Goal: Task Accomplishment & Management: Use online tool/utility

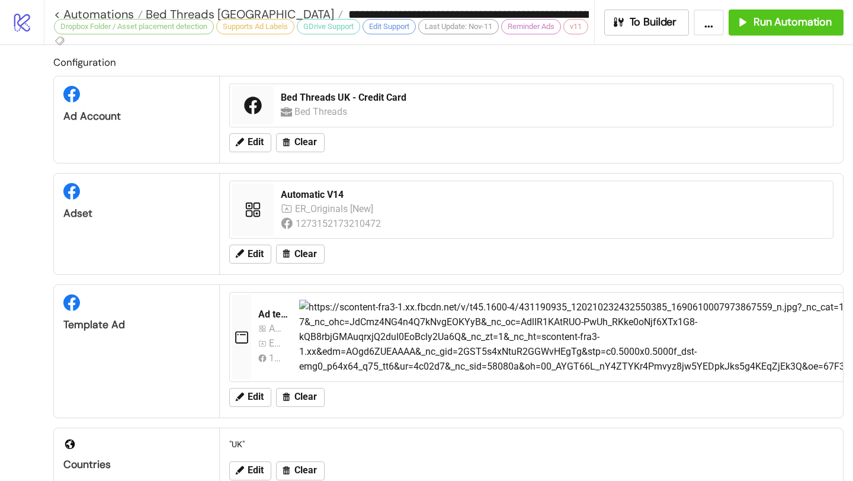
scroll to position [551, 0]
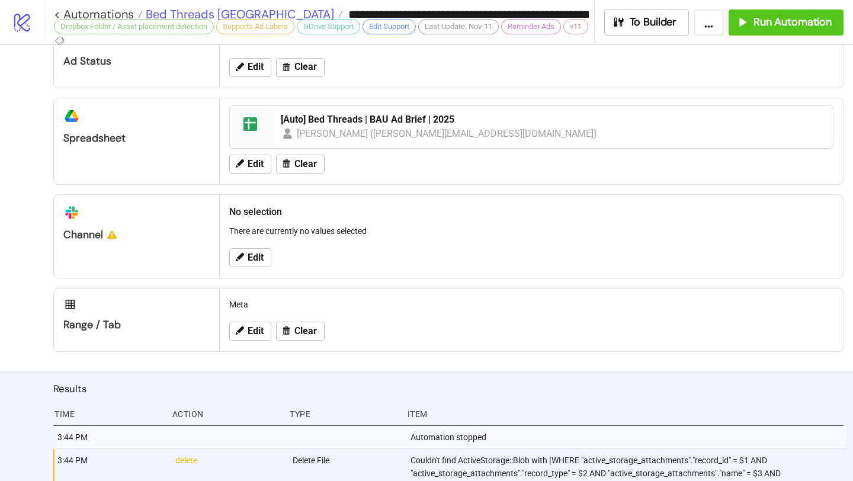
click at [210, 12] on span "Bed Threads [GEOGRAPHIC_DATA]" at bounding box center [238, 14] width 191 height 15
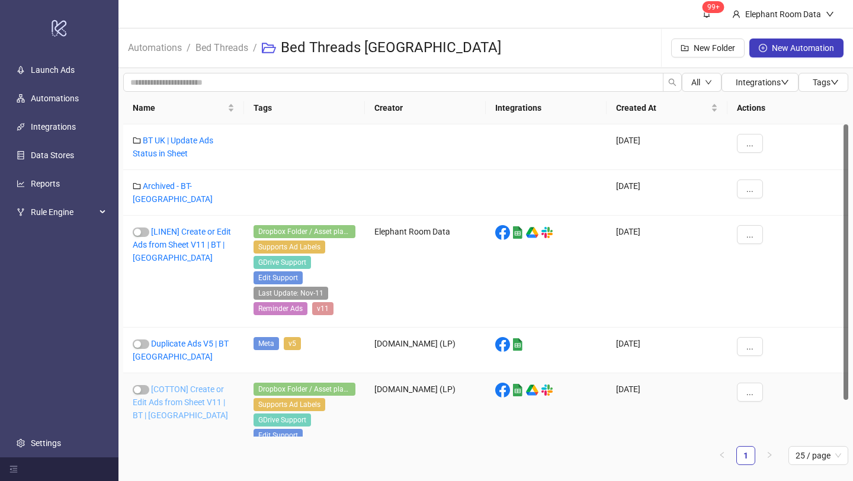
click at [180, 385] on link "[COTTON] Create or Edit Ads from Sheet V11 | BT | [GEOGRAPHIC_DATA]" at bounding box center [180, 403] width 95 height 36
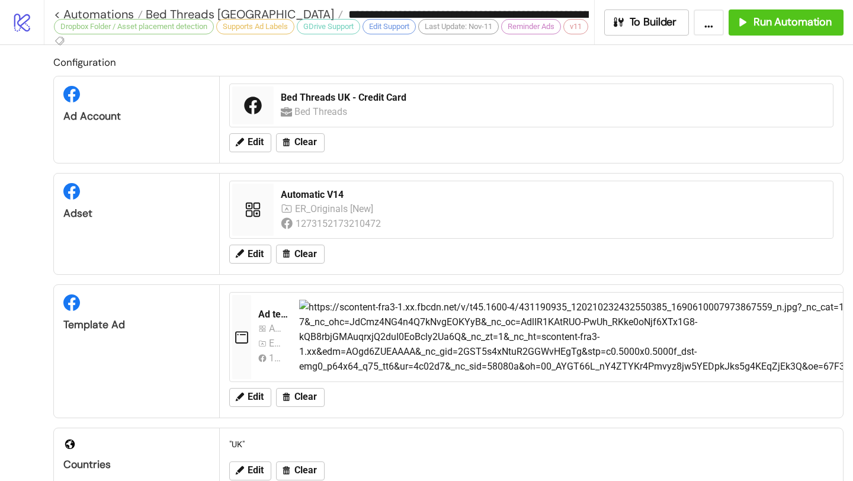
type input "**********"
click at [763, 24] on span "Run Automation" at bounding box center [793, 22] width 78 height 14
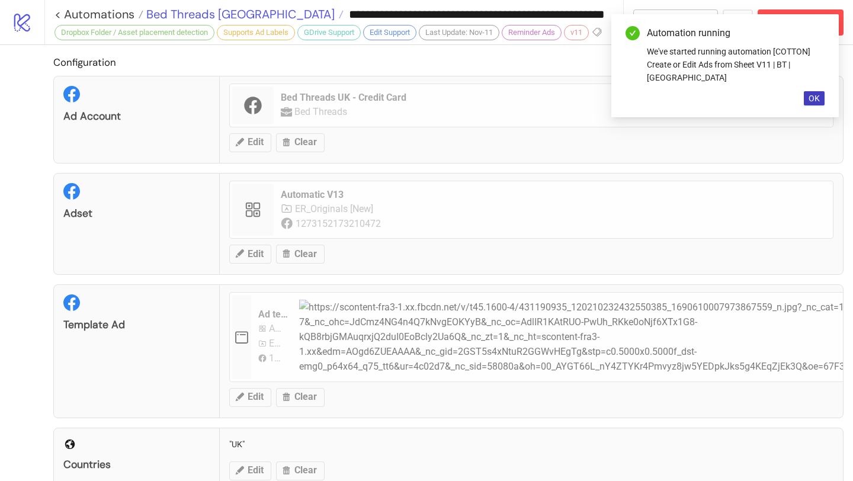
click at [205, 17] on span "Bed Threads [GEOGRAPHIC_DATA]" at bounding box center [238, 14] width 191 height 15
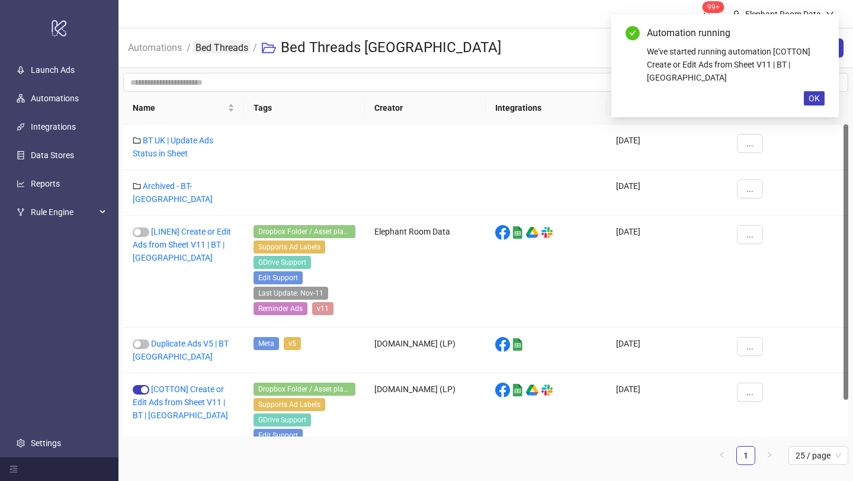
click at [213, 48] on link "Bed Threads" at bounding box center [221, 46] width 57 height 13
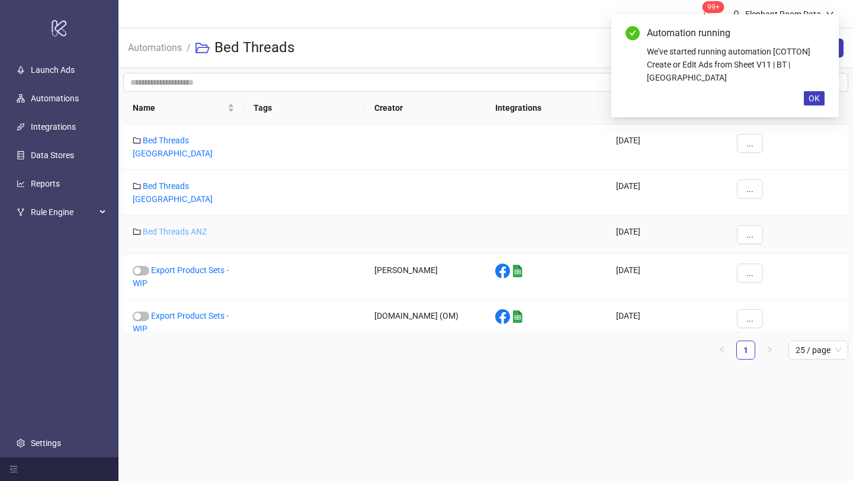
click at [182, 227] on link "Bed Threads ANZ" at bounding box center [175, 231] width 64 height 9
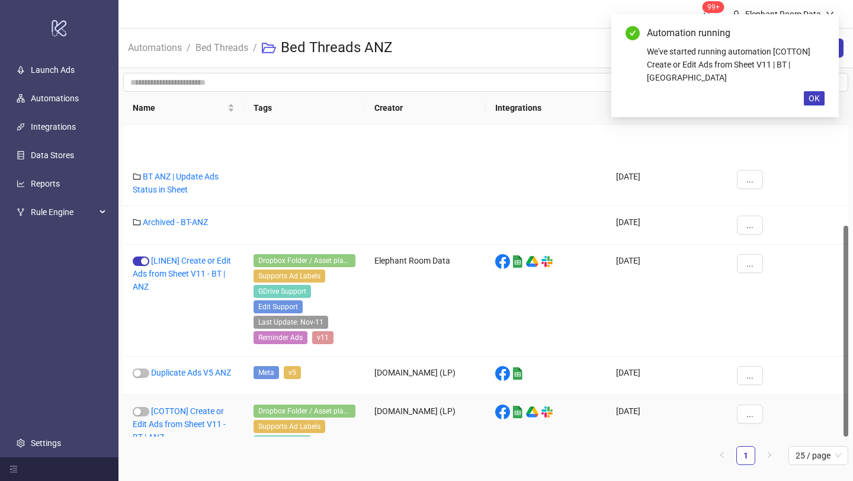
scroll to position [150, 0]
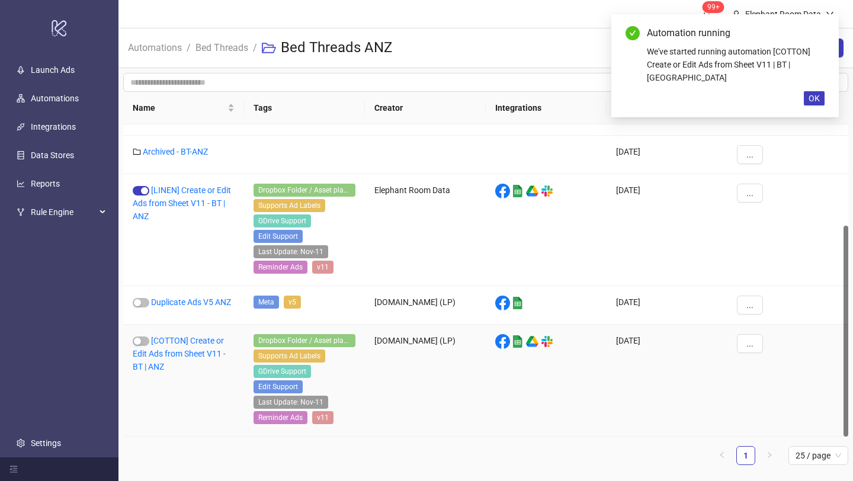
click at [188, 360] on div "[COTTON] Create or Edit Ads from Sheet V11 - BT | ANZ" at bounding box center [183, 381] width 121 height 112
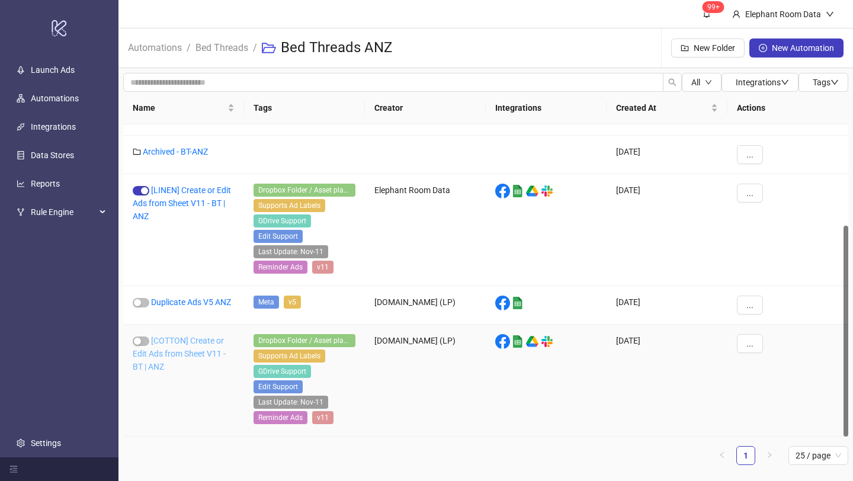
click at [190, 353] on link "[COTTON] Create or Edit Ads from Sheet V11 - BT | ANZ" at bounding box center [179, 354] width 93 height 36
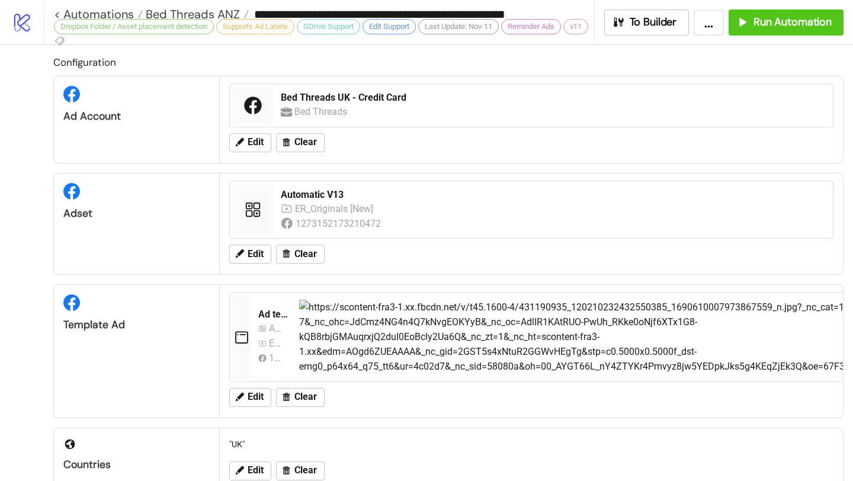
type input "**********"
click at [782, 23] on span "Run Automation" at bounding box center [793, 22] width 78 height 14
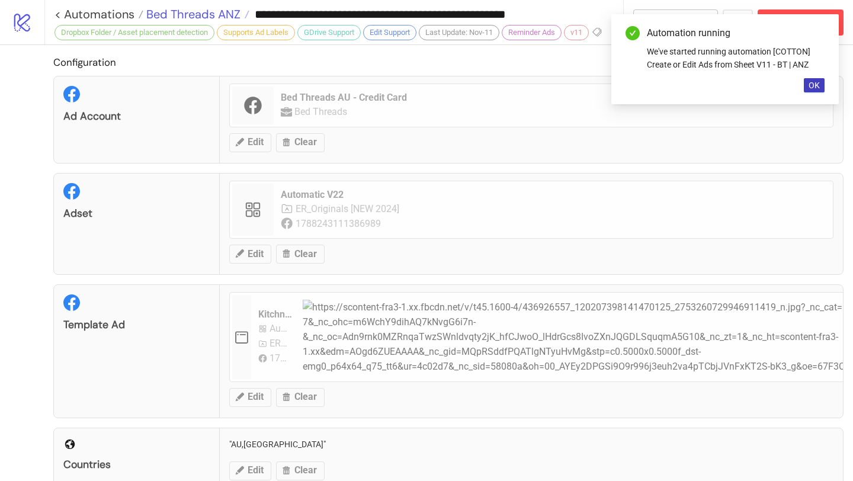
click at [193, 15] on span "Bed Threads ANZ" at bounding box center [191, 14] width 97 height 15
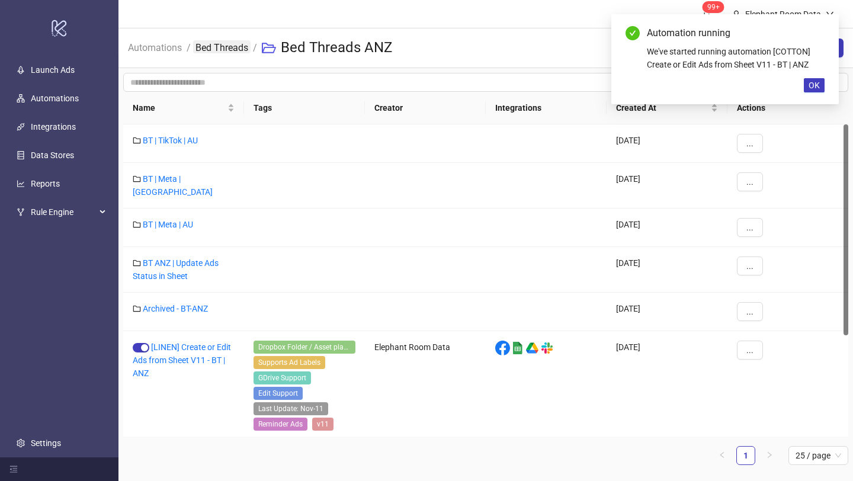
click at [247, 53] on link "Bed Threads" at bounding box center [221, 46] width 57 height 13
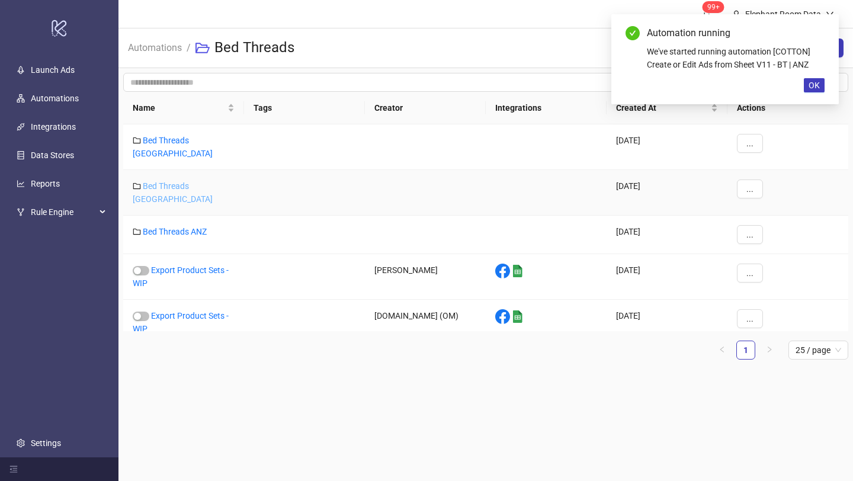
click at [187, 181] on link "Bed Threads [GEOGRAPHIC_DATA]" at bounding box center [173, 192] width 80 height 23
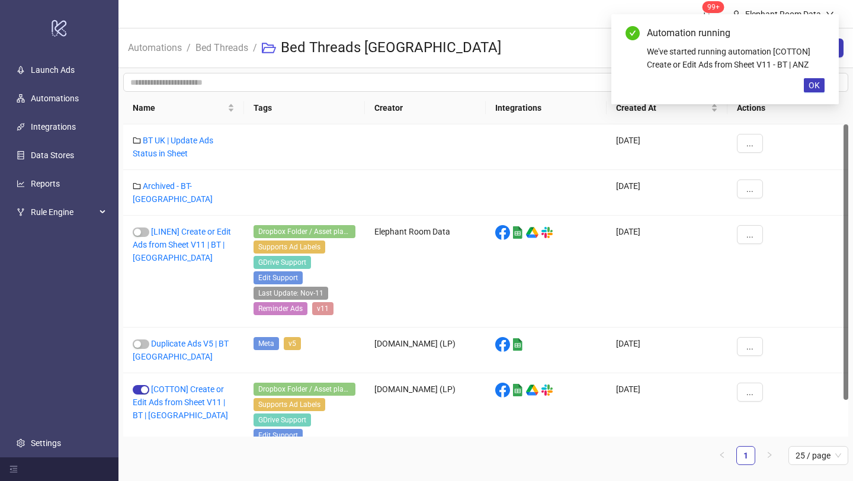
click at [252, 49] on ol "Automations / Bed Threads / Bed Threads [GEOGRAPHIC_DATA]" at bounding box center [319, 48] width 383 height 38
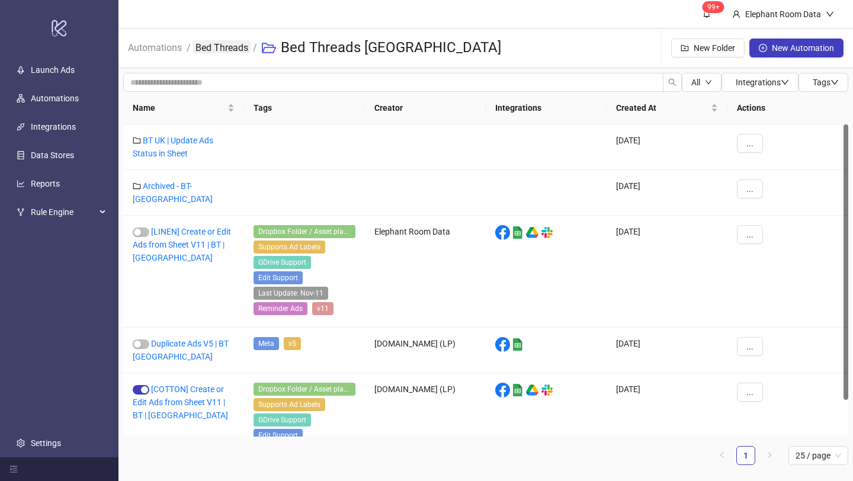
click at [243, 49] on link "Bed Threads" at bounding box center [221, 46] width 57 height 13
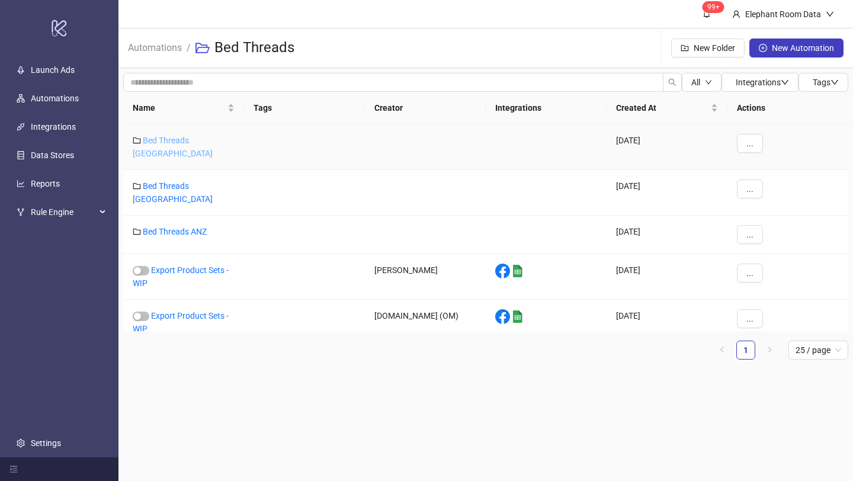
click at [196, 139] on link "Bed Threads [GEOGRAPHIC_DATA]" at bounding box center [173, 147] width 80 height 23
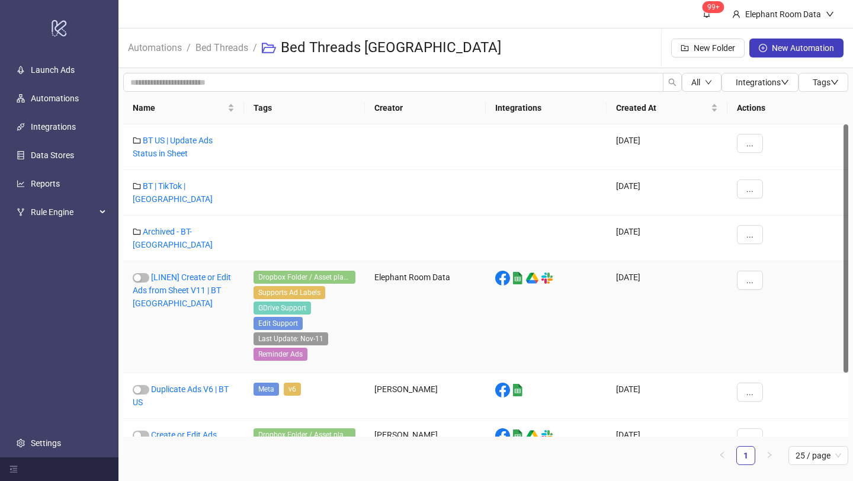
scroll to position [80, 0]
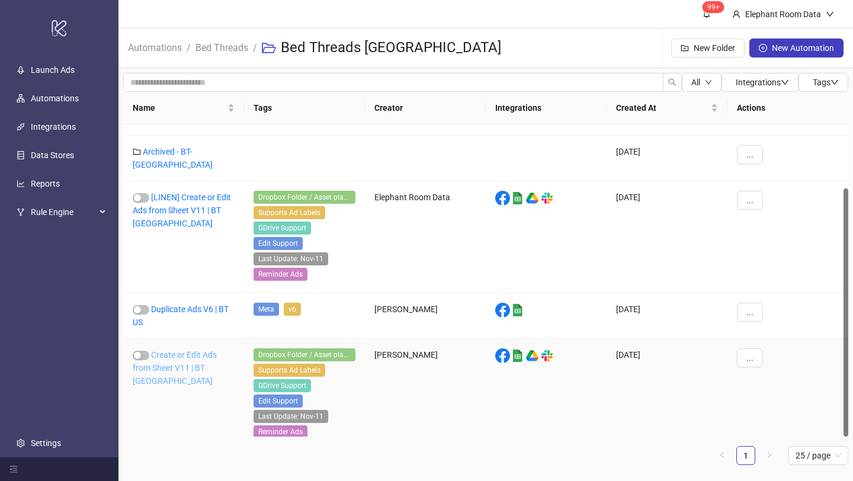
click at [187, 358] on link "Create or Edit Ads from Sheet V11 | BT [GEOGRAPHIC_DATA]" at bounding box center [175, 368] width 84 height 36
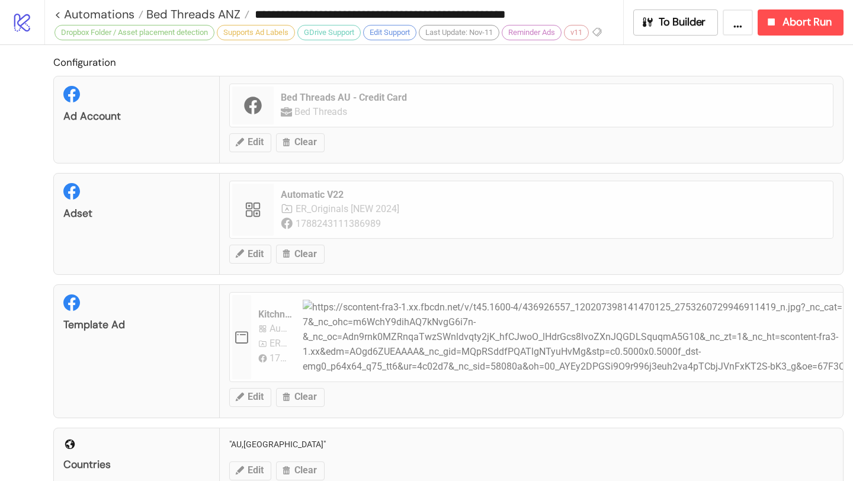
type input "**********"
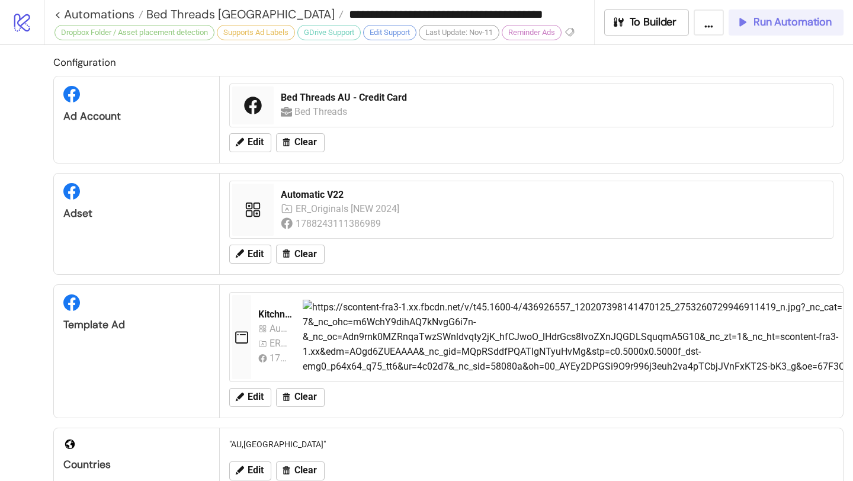
click at [775, 30] on button "Run Automation" at bounding box center [786, 22] width 115 height 26
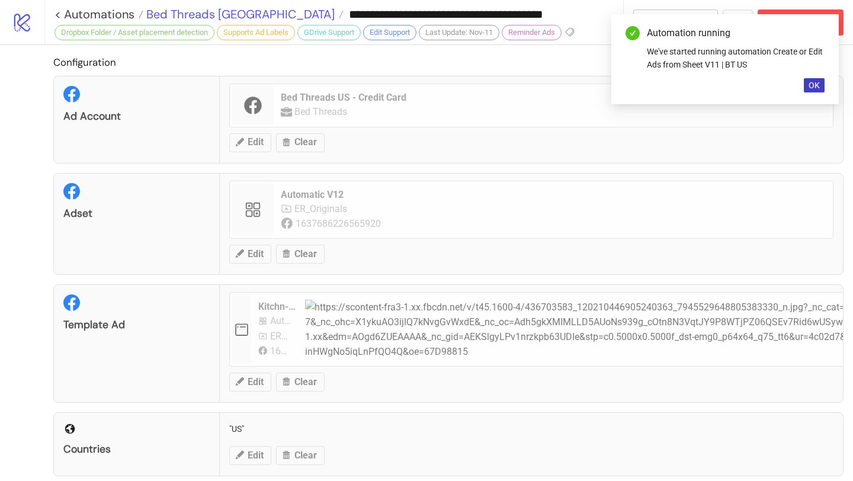
click at [227, 12] on span "Bed Threads [GEOGRAPHIC_DATA]" at bounding box center [238, 14] width 191 height 15
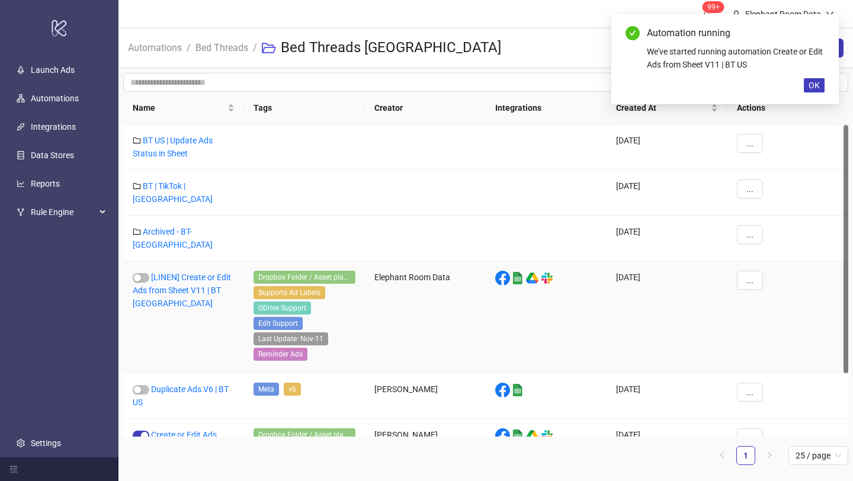
scroll to position [80, 0]
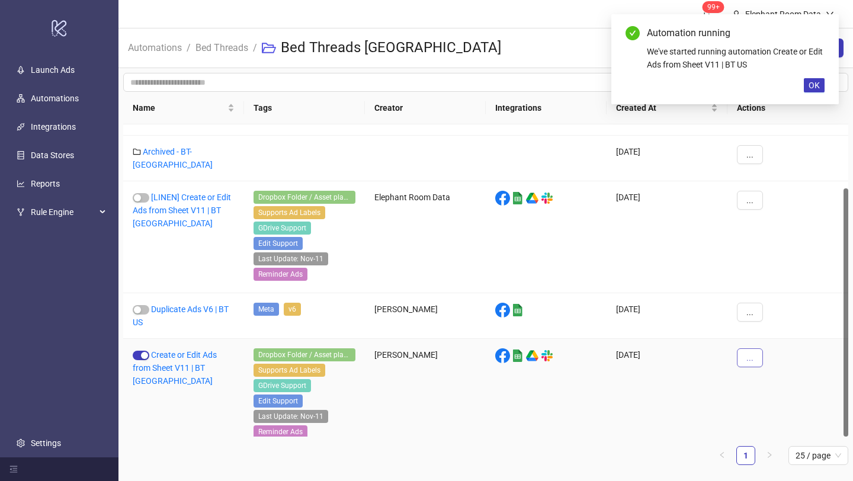
click at [753, 353] on span "..." at bounding box center [750, 357] width 7 height 9
click at [759, 402] on li "Edit" at bounding box center [771, 405] width 62 height 19
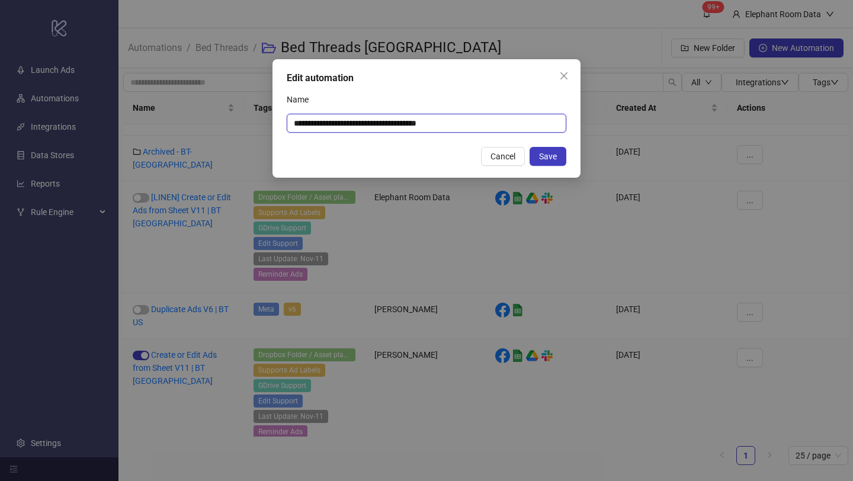
click at [296, 124] on input "**********" at bounding box center [427, 123] width 280 height 19
type input "**********"
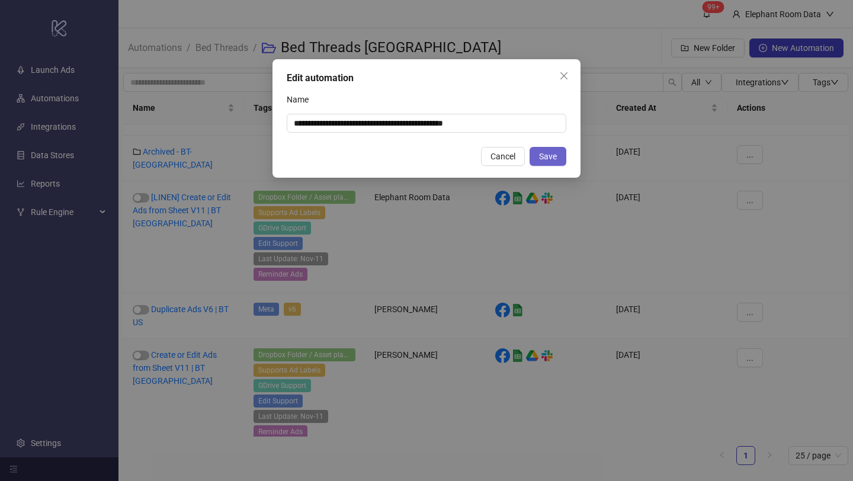
click at [540, 154] on span "Save" at bounding box center [548, 156] width 18 height 9
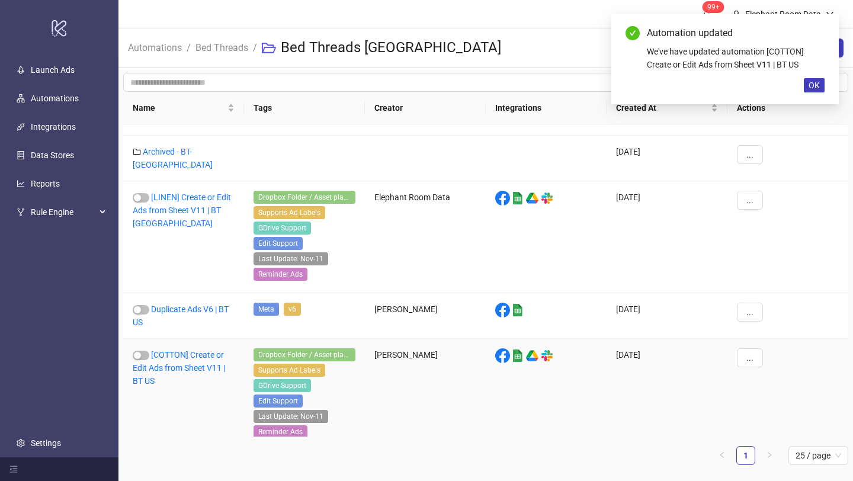
click at [187, 347] on div "[COTTON] Create or Edit Ads from Sheet V11 | BT US" at bounding box center [183, 395] width 121 height 112
click at [187, 346] on div "[COTTON] Create or Edit Ads from Sheet V11 | BT US" at bounding box center [183, 395] width 121 height 112
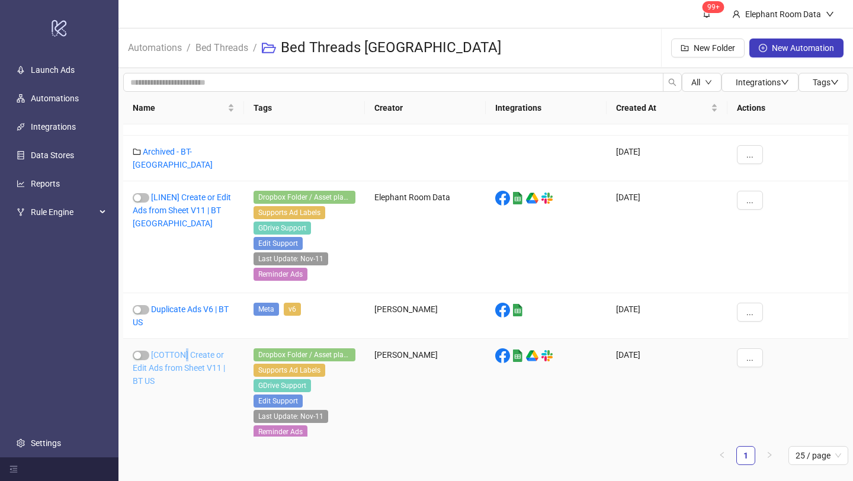
click at [185, 350] on link "[COTTON] Create or Edit Ads from Sheet V11 | BT US" at bounding box center [179, 368] width 92 height 36
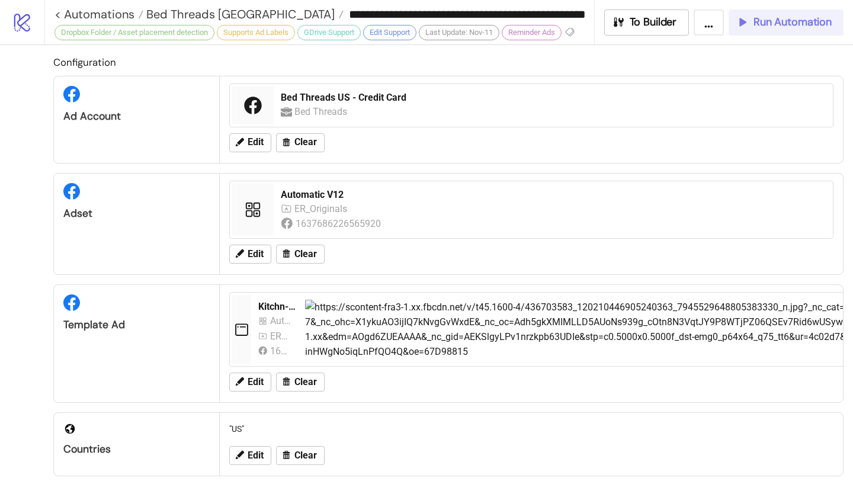
click at [735, 22] on button "Run Automation" at bounding box center [786, 22] width 115 height 26
click at [234, 14] on span "Bed Threads [GEOGRAPHIC_DATA]" at bounding box center [238, 14] width 191 height 15
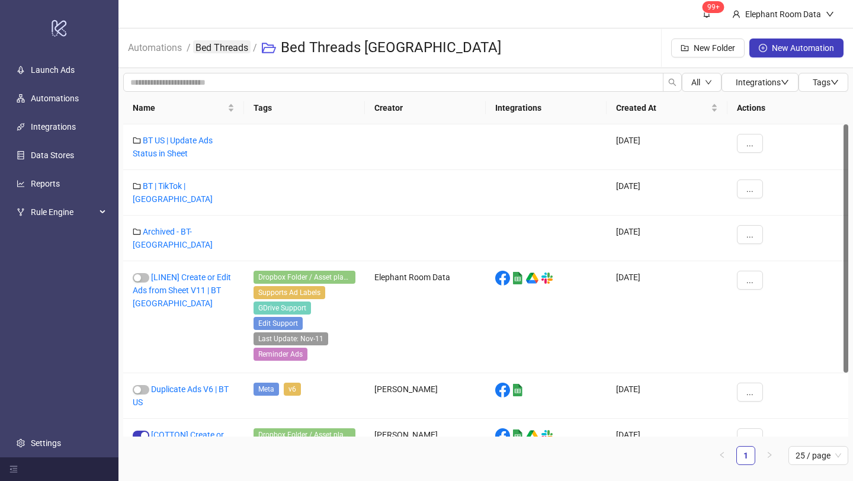
click at [226, 41] on link "Bed Threads" at bounding box center [221, 46] width 57 height 13
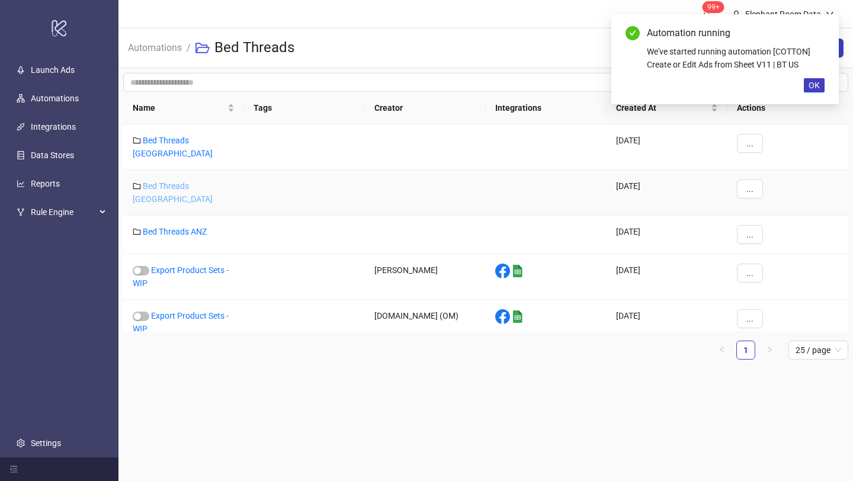
click at [193, 181] on link "Bed Threads [GEOGRAPHIC_DATA]" at bounding box center [173, 192] width 80 height 23
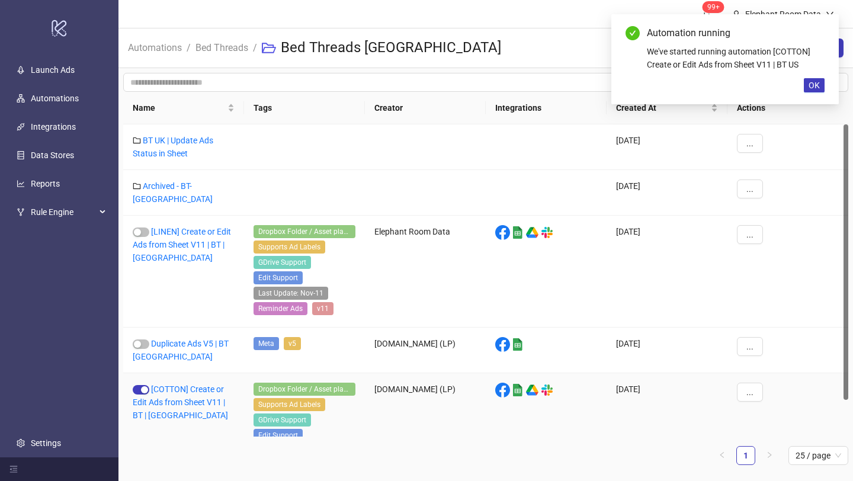
click at [180, 387] on div "[COTTON] Create or Edit Ads from Sheet V11 | BT | [GEOGRAPHIC_DATA]" at bounding box center [183, 429] width 121 height 112
click at [180, 385] on link "[COTTON] Create or Edit Ads from Sheet V11 | BT | [GEOGRAPHIC_DATA]" at bounding box center [180, 403] width 95 height 36
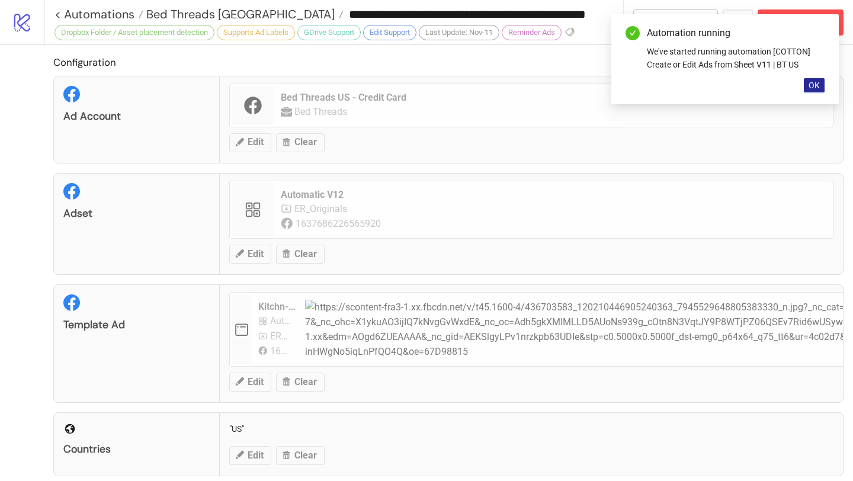
click at [815, 87] on span "OK" at bounding box center [814, 85] width 11 height 9
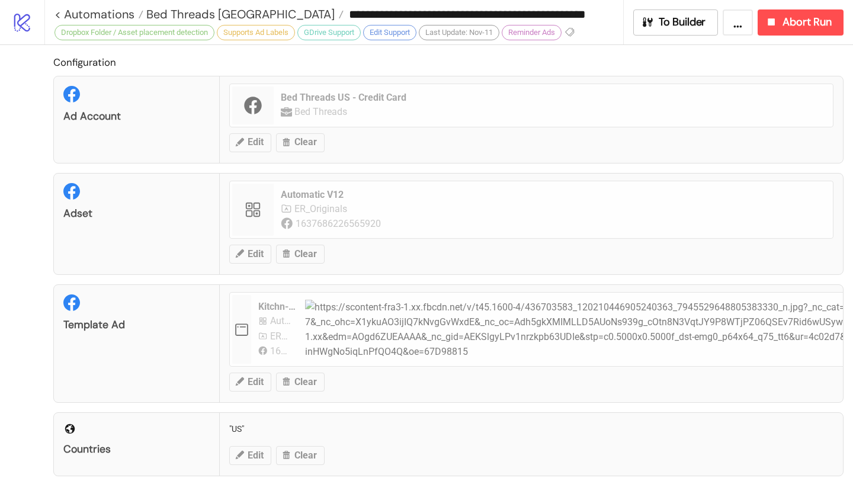
type input "**********"
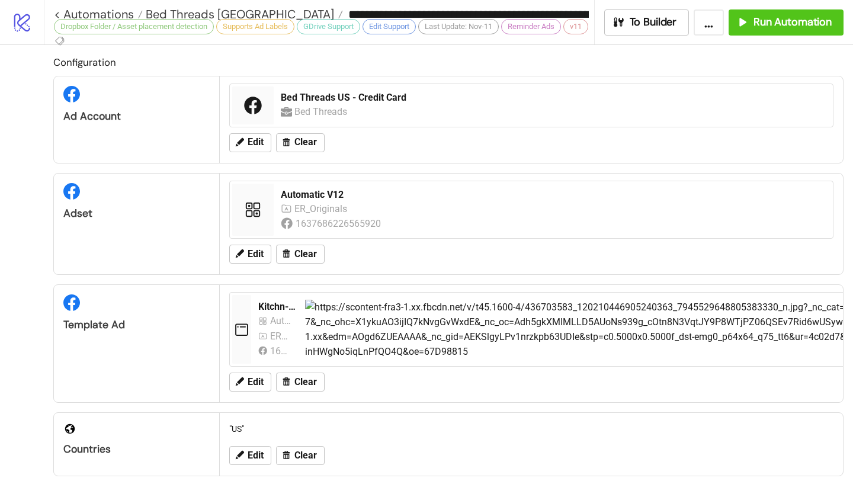
click at [772, 41] on div "**********" at bounding box center [448, 22] width 809 height 44
click at [770, 30] on button "Run Automation" at bounding box center [786, 22] width 115 height 26
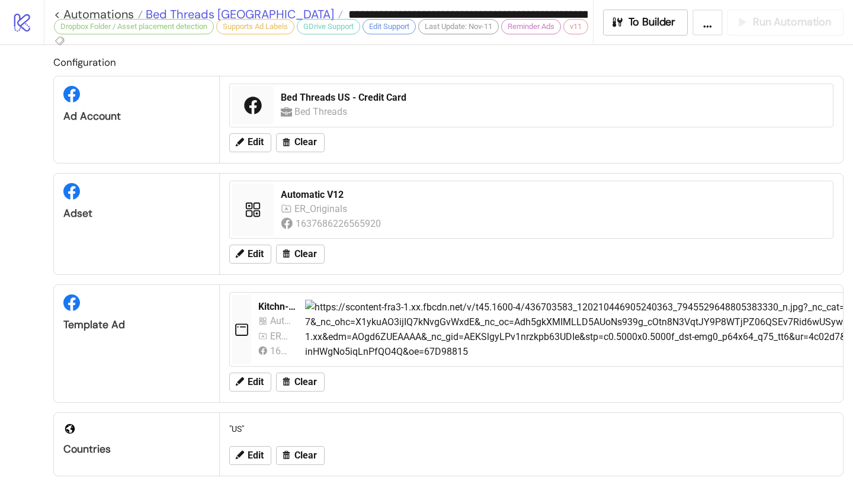
click at [202, 15] on span "Bed Threads [GEOGRAPHIC_DATA]" at bounding box center [238, 14] width 191 height 15
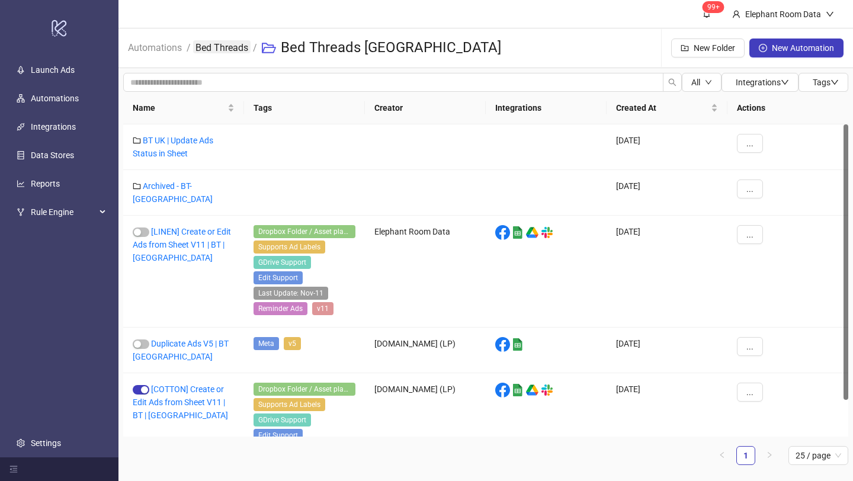
click at [210, 46] on link "Bed Threads" at bounding box center [221, 46] width 57 height 13
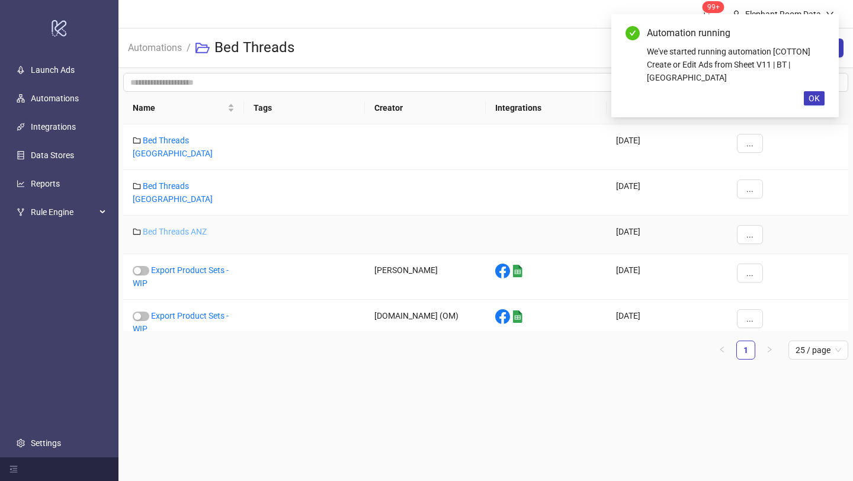
click at [203, 227] on link "Bed Threads ANZ" at bounding box center [175, 231] width 64 height 9
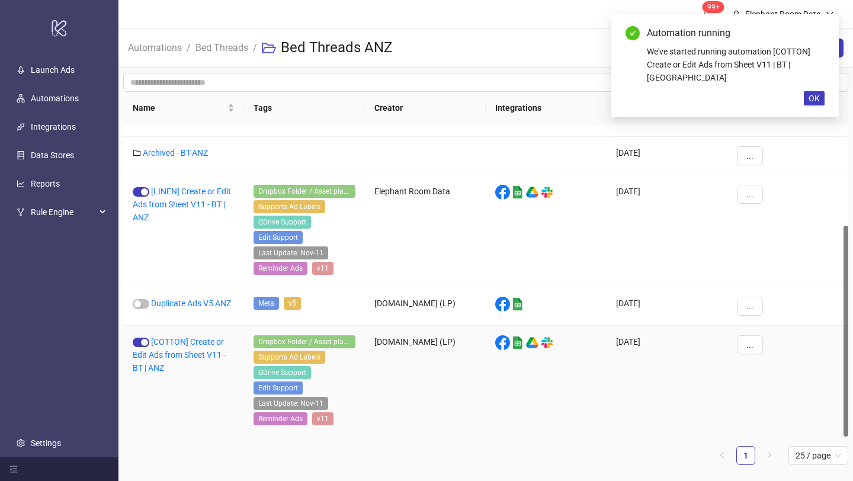
scroll to position [150, 0]
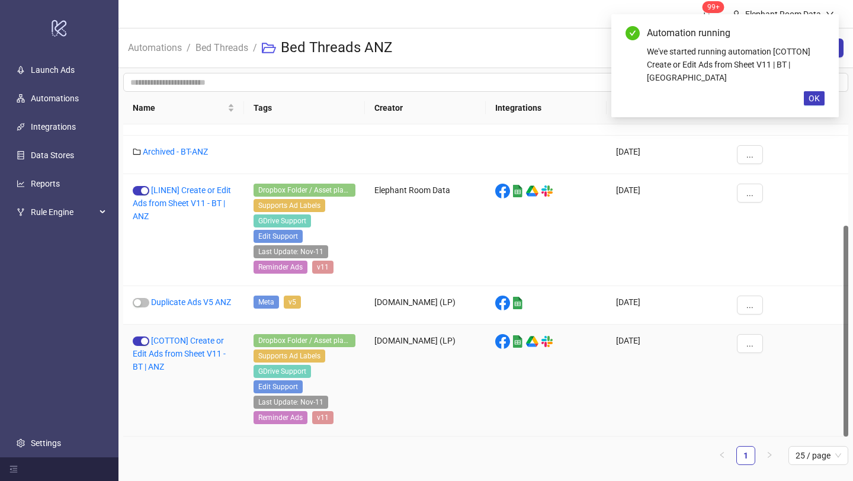
click at [193, 348] on div "[COTTON] Create or Edit Ads from Sheet V11 - BT | ANZ" at bounding box center [183, 381] width 121 height 112
click at [191, 354] on link "[COTTON] Create or Edit Ads from Sheet V11 - BT | ANZ" at bounding box center [179, 354] width 93 height 36
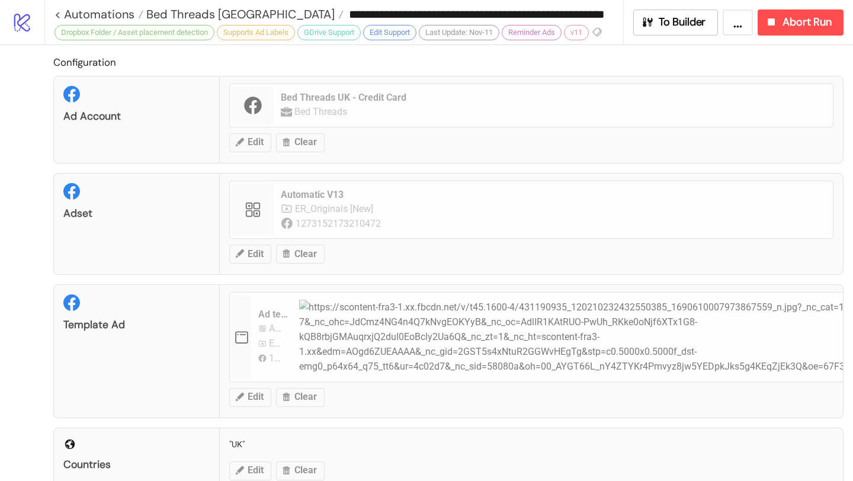
type input "**********"
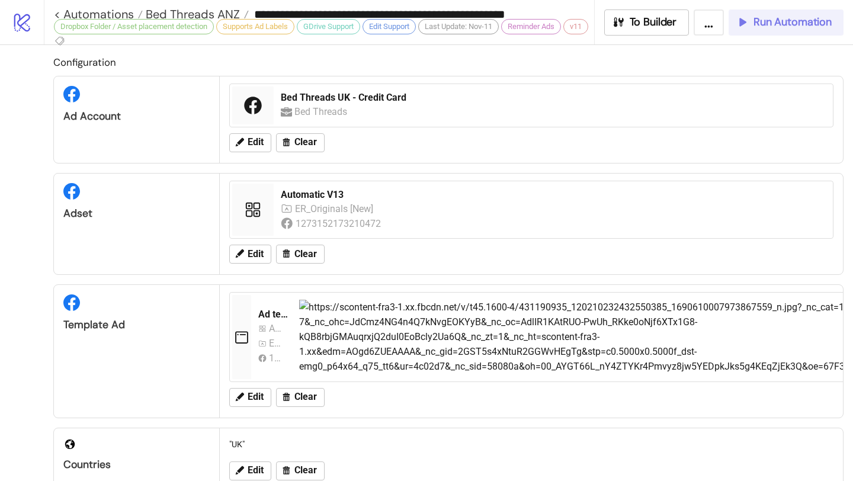
click at [747, 24] on icon "button" at bounding box center [742, 21] width 13 height 13
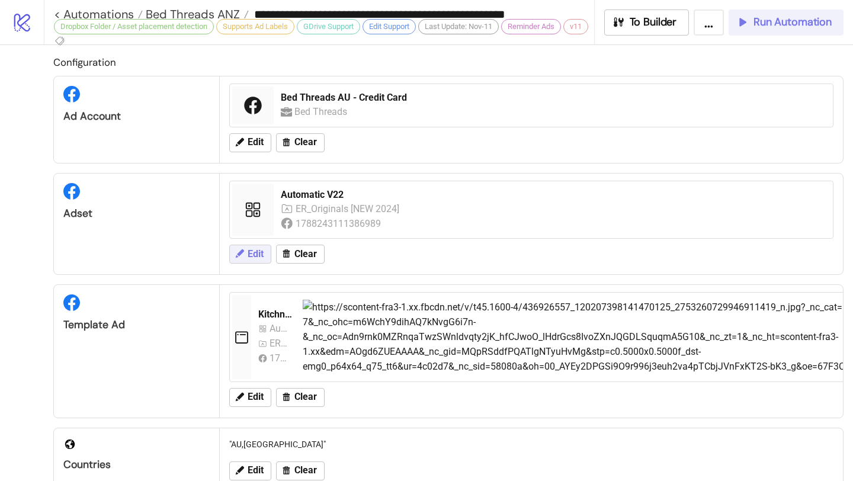
click at [250, 257] on span "Edit" at bounding box center [256, 254] width 16 height 11
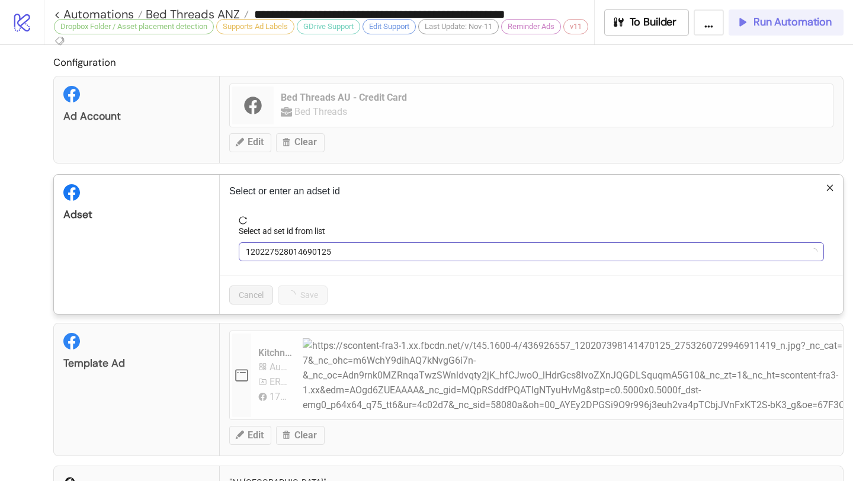
click at [279, 254] on span "120227528014690125" at bounding box center [531, 252] width 571 height 18
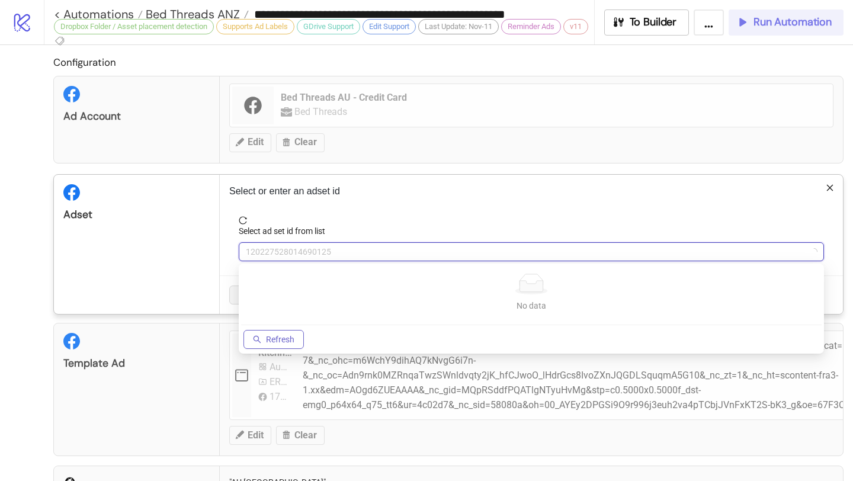
click at [284, 330] on button "Refresh" at bounding box center [274, 339] width 60 height 19
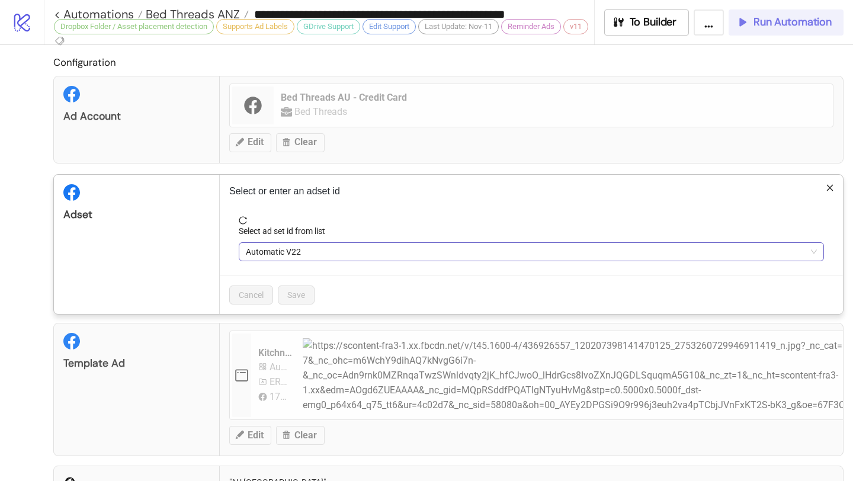
click at [304, 249] on span "Automatic V22" at bounding box center [531, 252] width 571 height 18
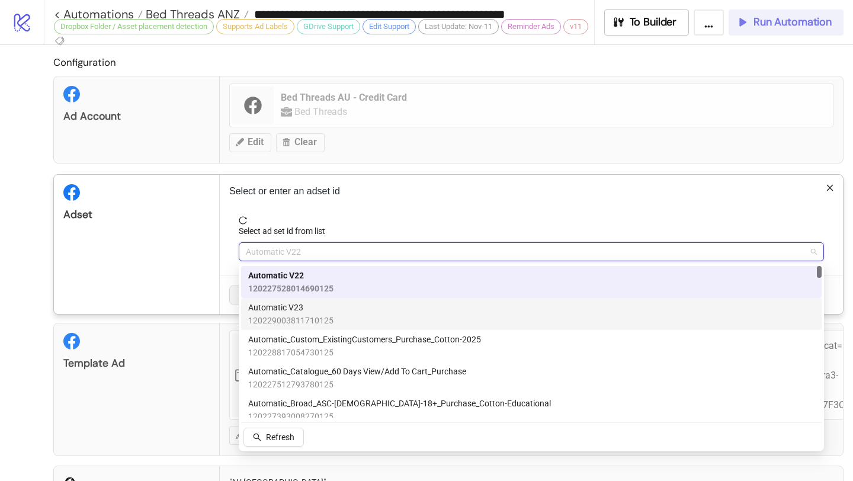
click at [308, 305] on span "Automatic V23" at bounding box center [290, 307] width 85 height 13
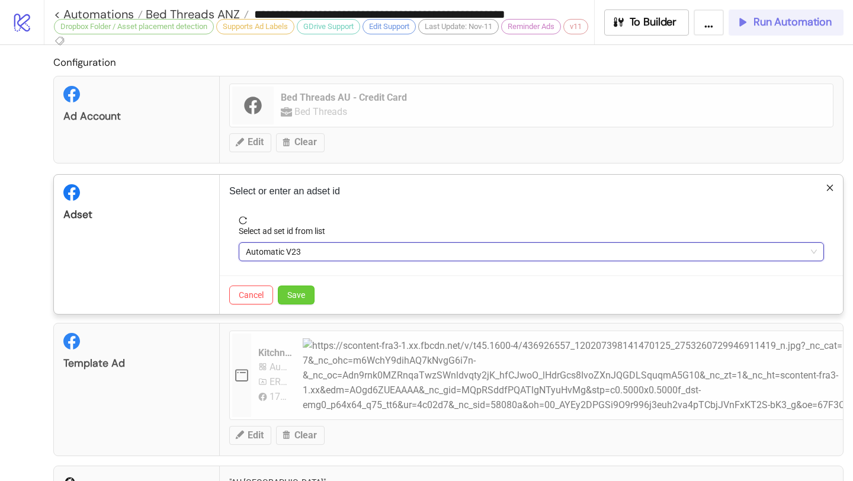
click at [305, 292] on span "Save" at bounding box center [296, 294] width 18 height 9
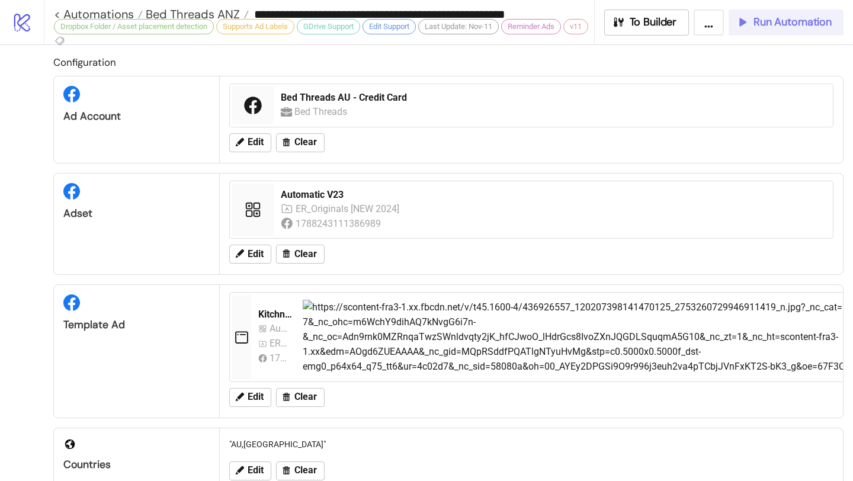
click at [775, 34] on button "Run Automation" at bounding box center [786, 22] width 115 height 26
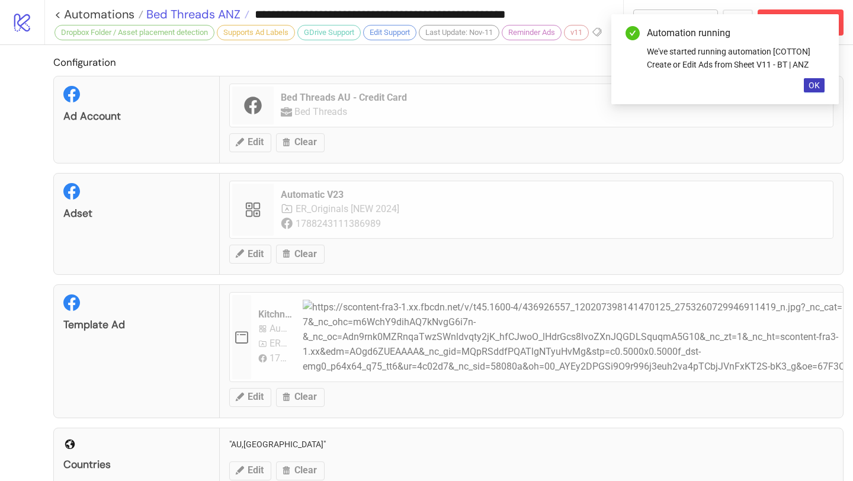
click at [210, 11] on span "Bed Threads ANZ" at bounding box center [191, 14] width 97 height 15
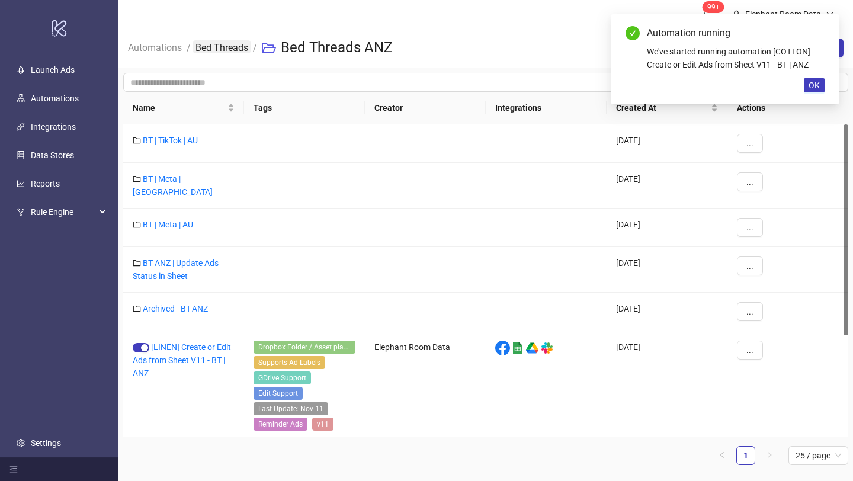
click at [234, 50] on link "Bed Threads" at bounding box center [221, 46] width 57 height 13
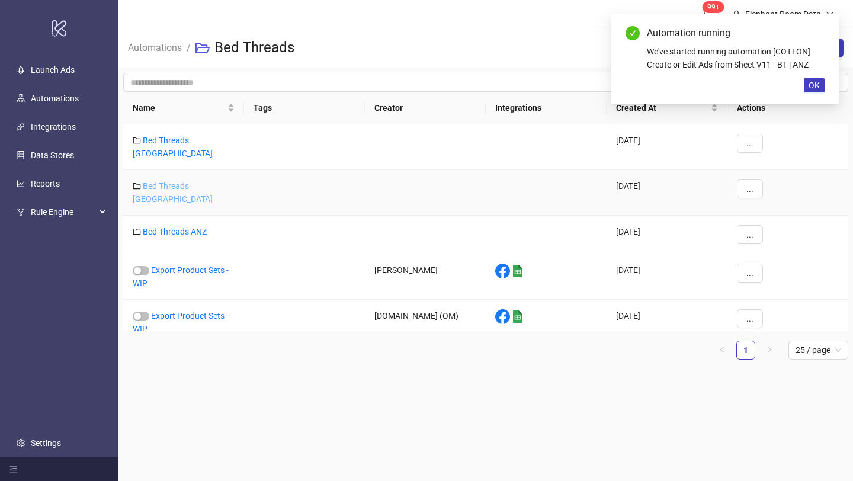
click at [195, 181] on link "Bed Threads [GEOGRAPHIC_DATA]" at bounding box center [173, 192] width 80 height 23
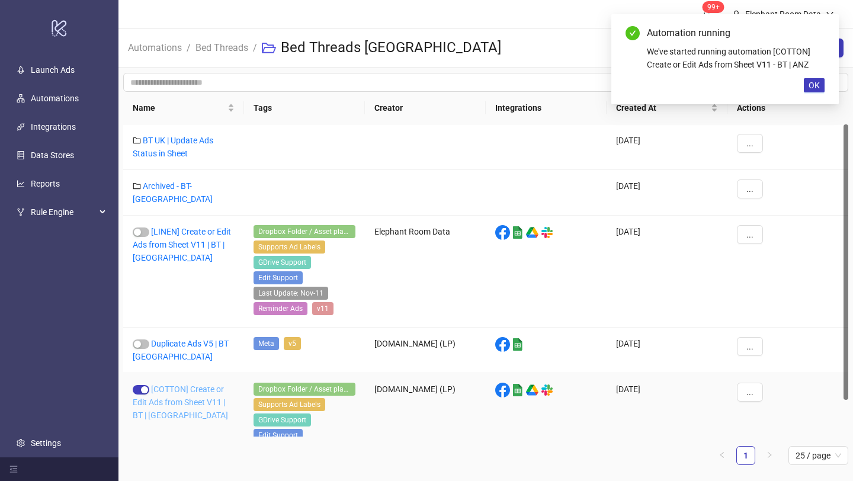
click at [172, 392] on link "[COTTON] Create or Edit Ads from Sheet V11 | BT | [GEOGRAPHIC_DATA]" at bounding box center [180, 403] width 95 height 36
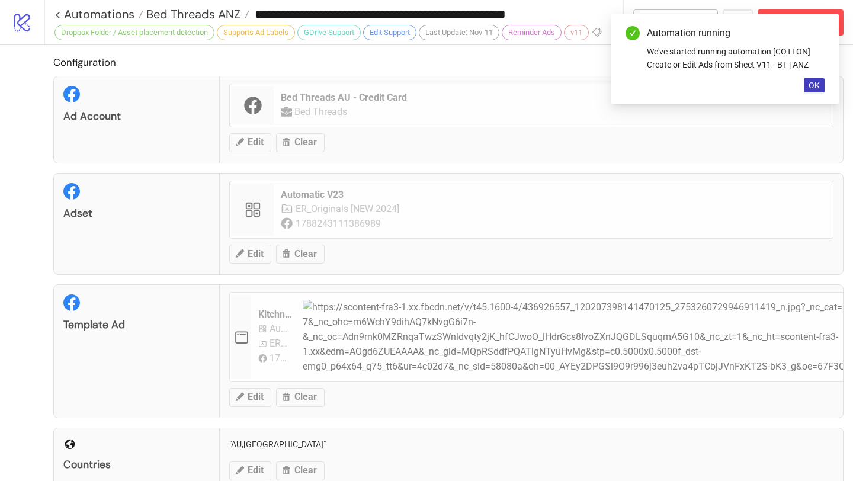
type input "**********"
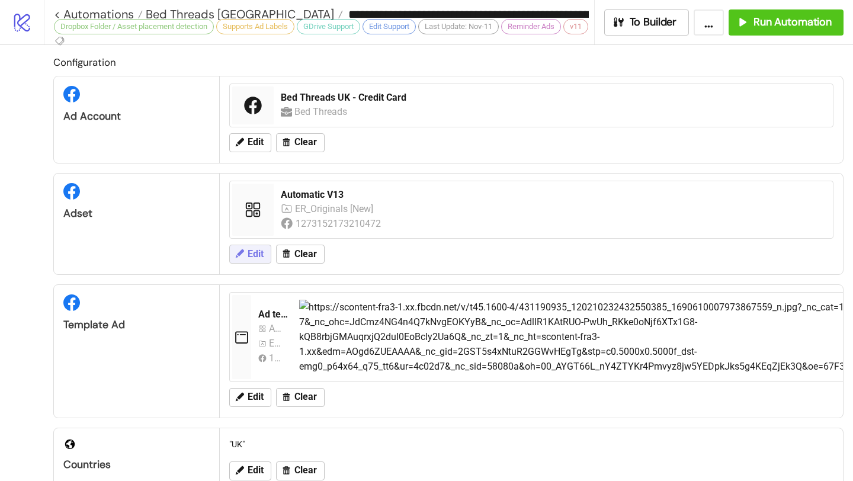
click at [259, 255] on span "Edit" at bounding box center [256, 254] width 16 height 11
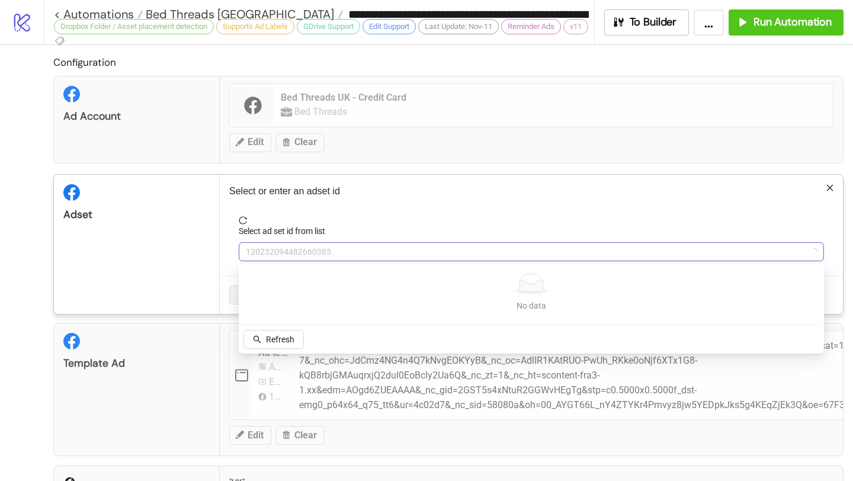
click at [259, 255] on span "120232094482660385" at bounding box center [531, 252] width 571 height 18
click at [283, 335] on span "Refresh" at bounding box center [280, 339] width 28 height 9
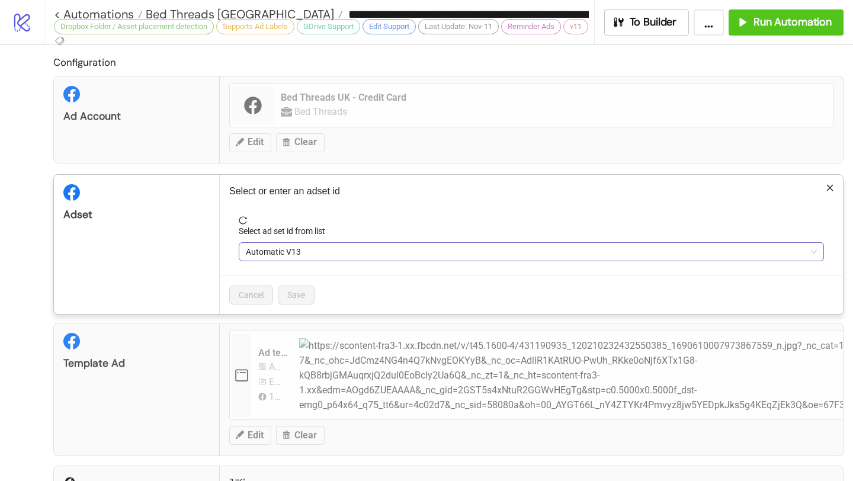
click at [319, 257] on span "Automatic V13" at bounding box center [531, 252] width 571 height 18
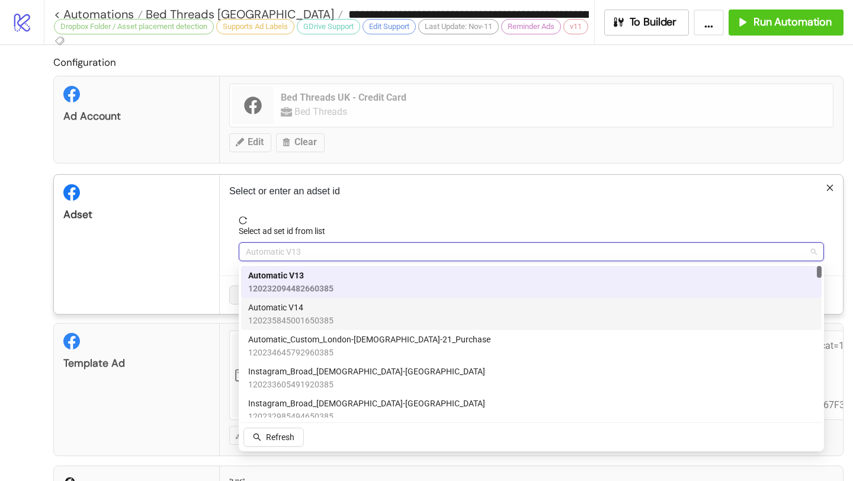
click at [313, 310] on span "Automatic V14" at bounding box center [290, 307] width 85 height 13
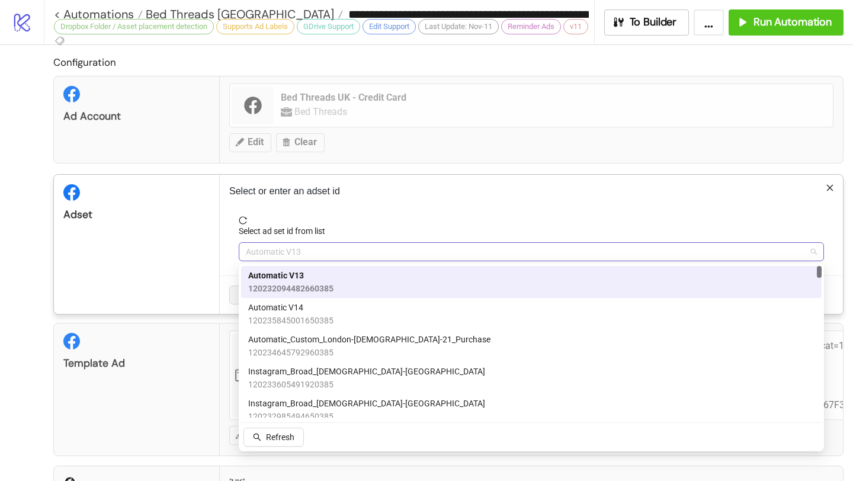
click at [320, 256] on span "Automatic V13" at bounding box center [531, 252] width 571 height 18
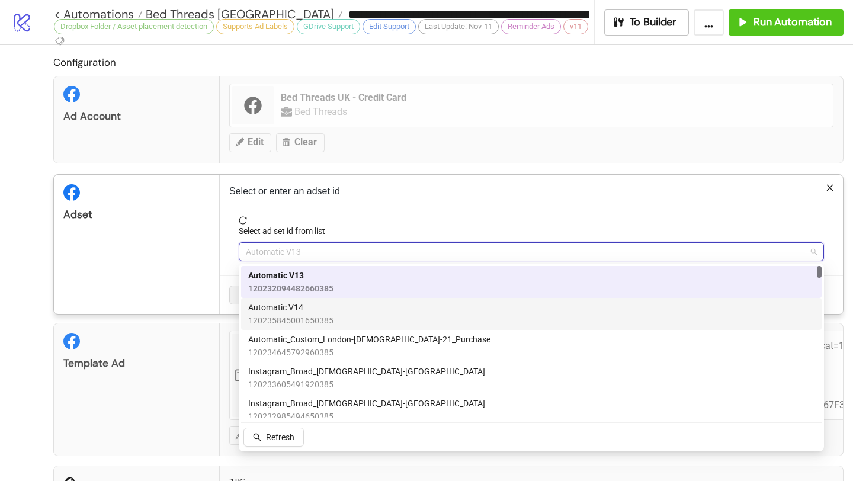
click at [312, 300] on div "Automatic V14 120235845001650385" at bounding box center [531, 314] width 581 height 32
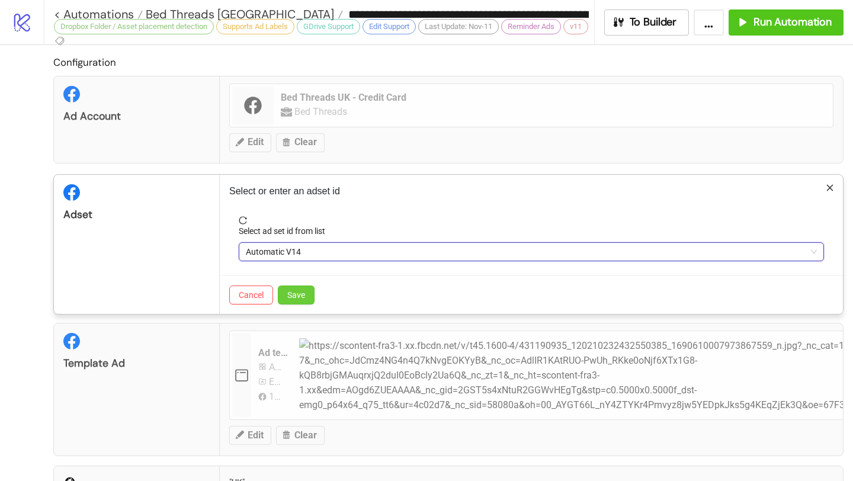
click at [307, 292] on button "Save" at bounding box center [296, 295] width 37 height 19
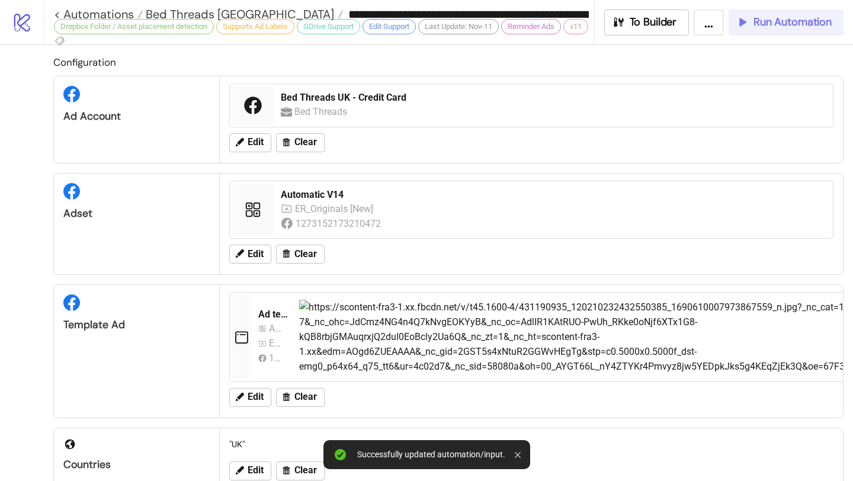
click at [783, 20] on span "Run Automation" at bounding box center [793, 22] width 78 height 14
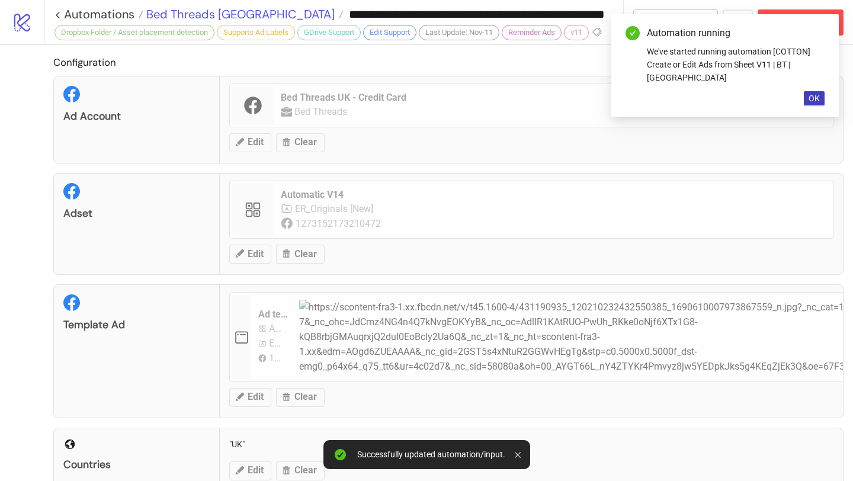
click at [212, 18] on span "Bed Threads [GEOGRAPHIC_DATA]" at bounding box center [238, 14] width 191 height 15
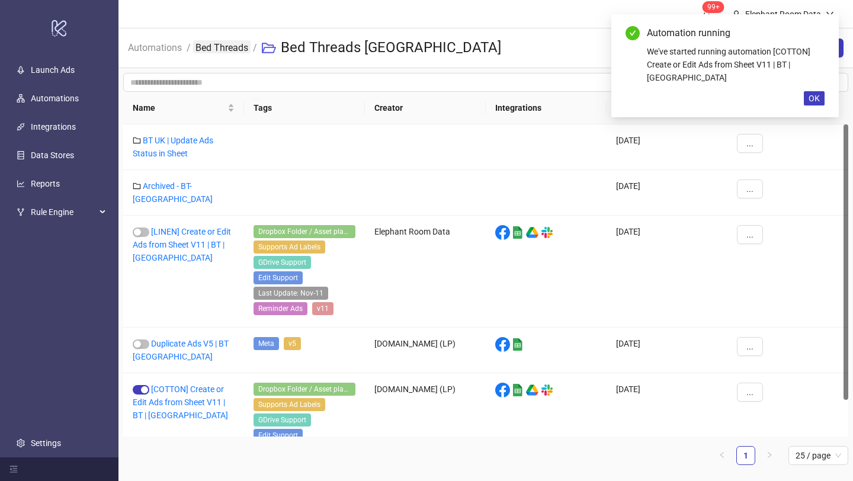
click at [228, 49] on link "Bed Threads" at bounding box center [221, 46] width 57 height 13
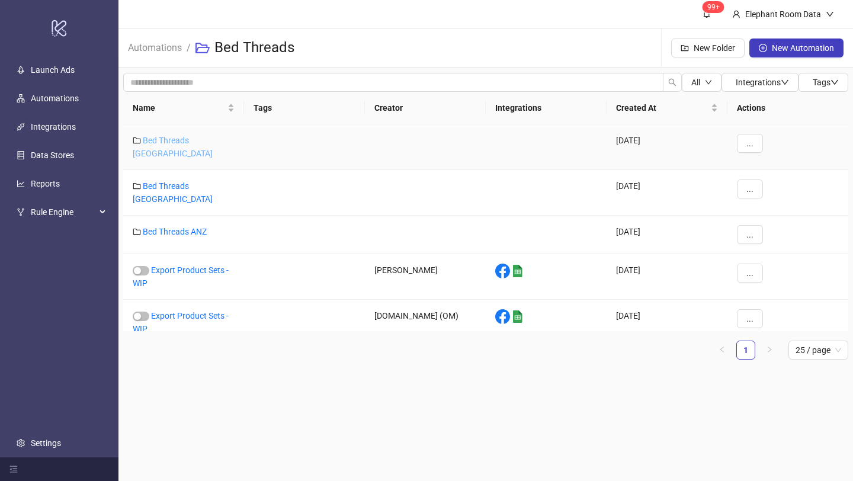
click at [183, 143] on link "Bed Threads [GEOGRAPHIC_DATA]" at bounding box center [173, 147] width 80 height 23
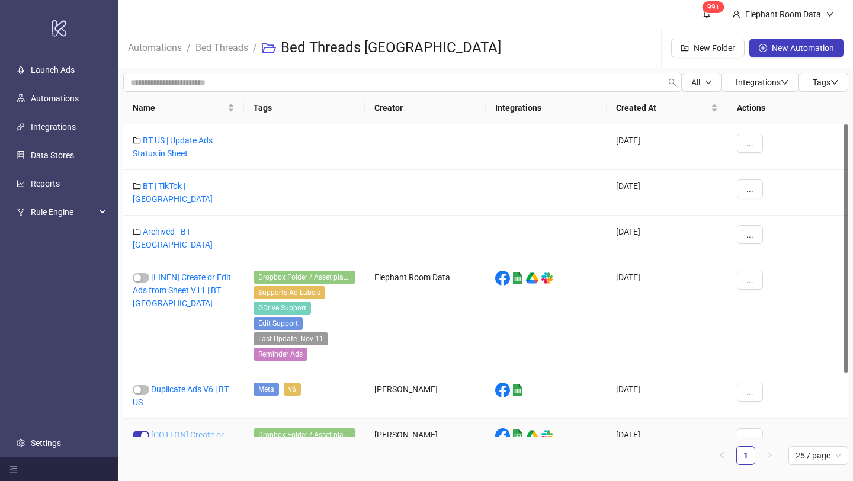
click at [187, 430] on link "[COTTON] Create or Edit Ads from Sheet V11 | BT US" at bounding box center [179, 448] width 92 height 36
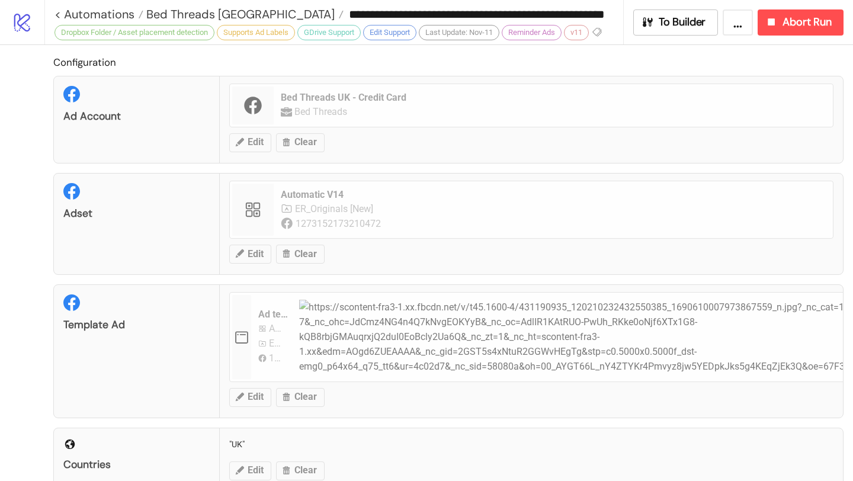
type input "**********"
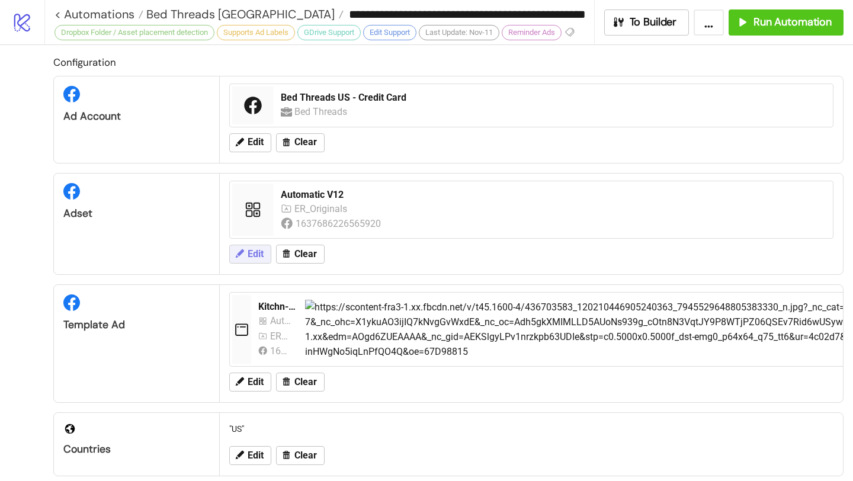
click at [258, 252] on span "Edit" at bounding box center [256, 254] width 16 height 11
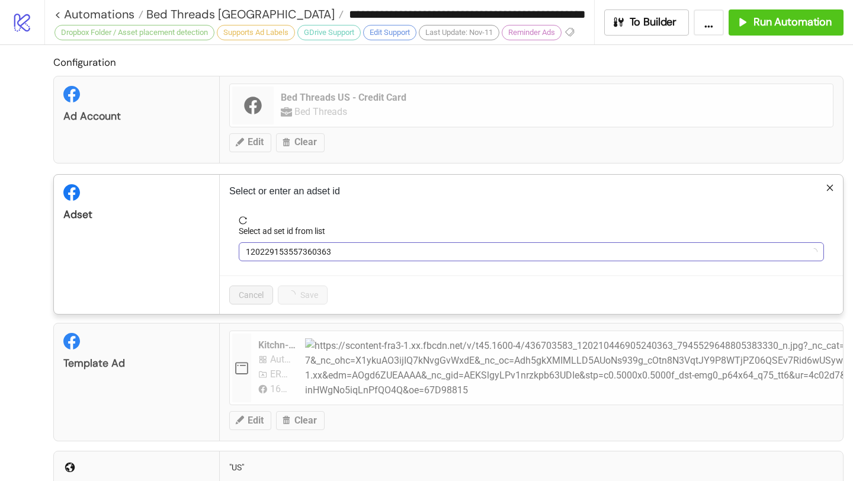
click at [285, 255] on span "120229153557360363" at bounding box center [531, 252] width 571 height 18
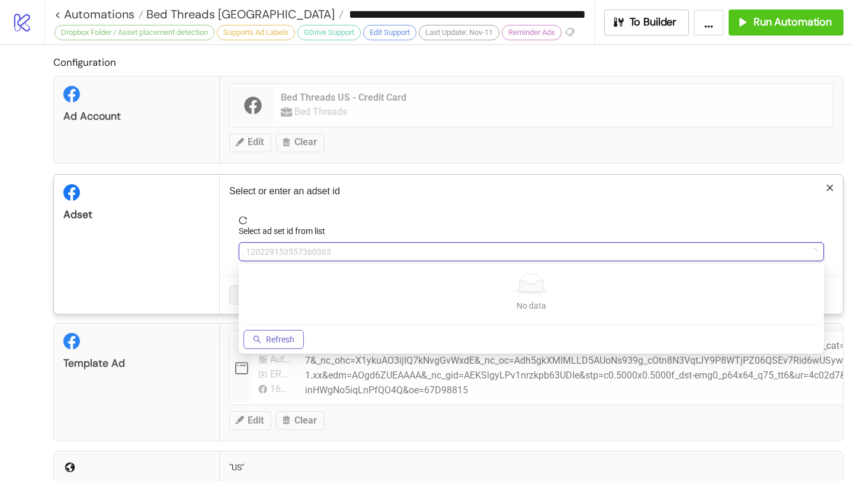
click at [290, 335] on span "Refresh" at bounding box center [280, 339] width 28 height 9
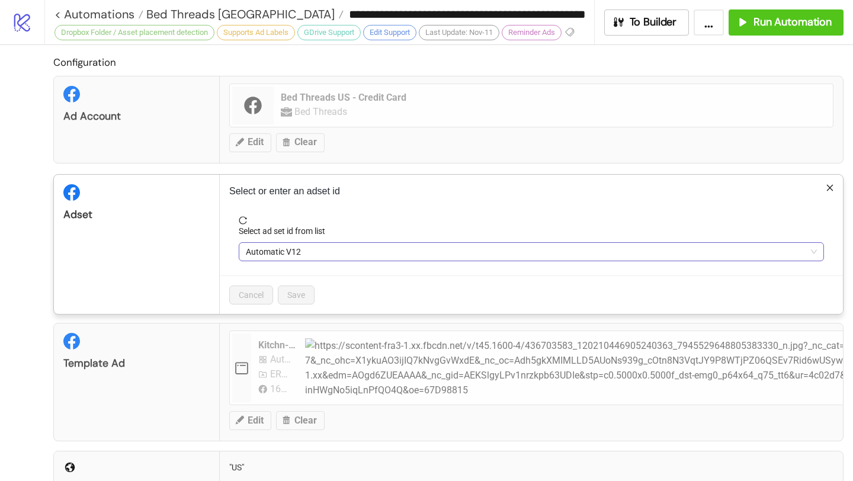
click at [356, 247] on span "Automatic V12" at bounding box center [531, 252] width 571 height 18
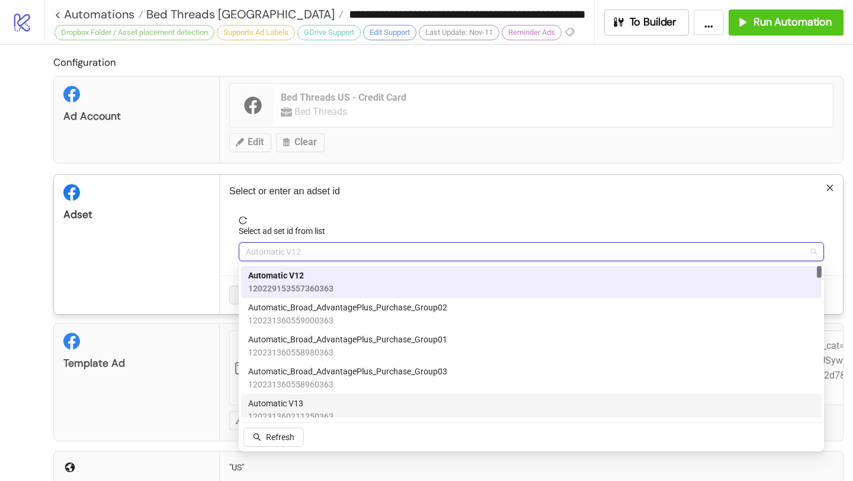
click at [332, 401] on div "Automatic V13 120231360211250363" at bounding box center [531, 410] width 567 height 26
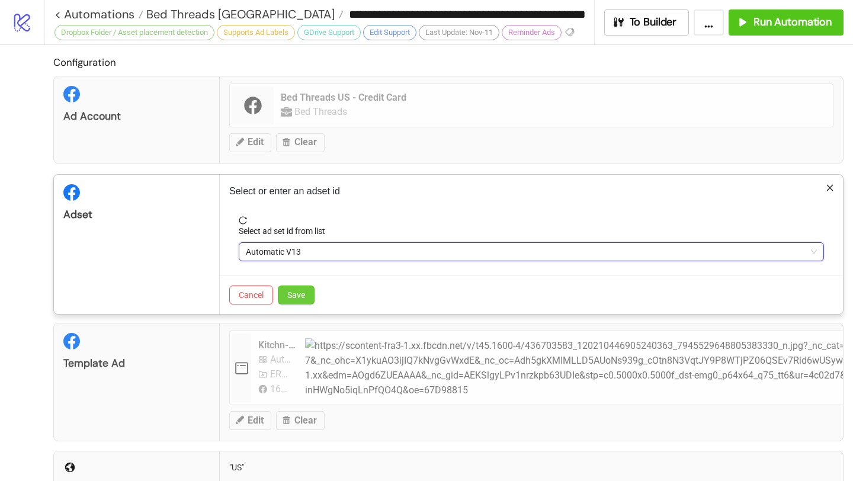
click at [303, 294] on span "Save" at bounding box center [296, 294] width 18 height 9
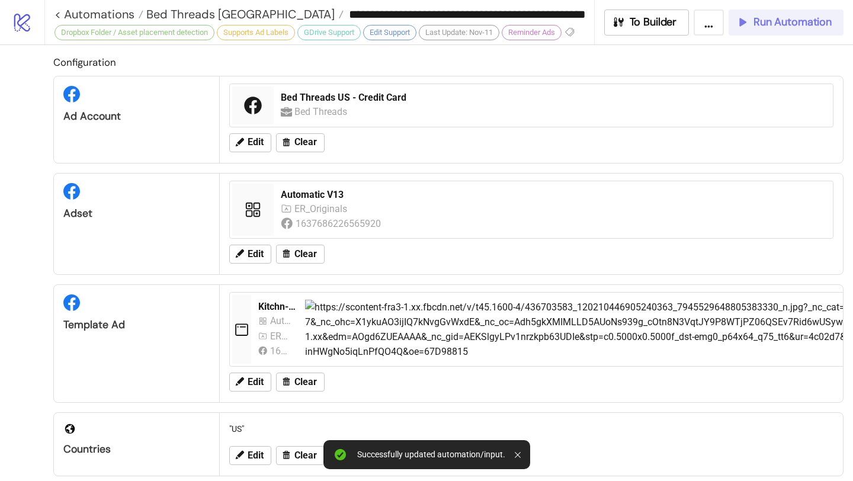
click at [753, 30] on button "Run Automation" at bounding box center [786, 22] width 115 height 26
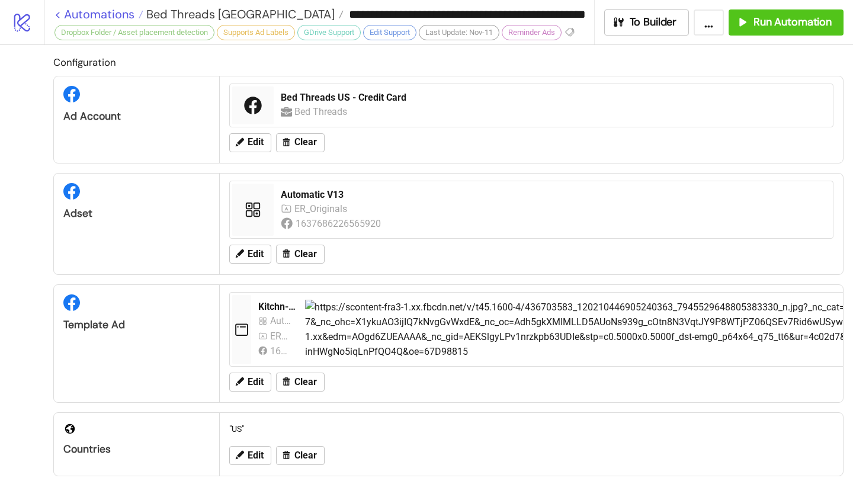
click at [126, 15] on link "< Automations" at bounding box center [99, 14] width 89 height 12
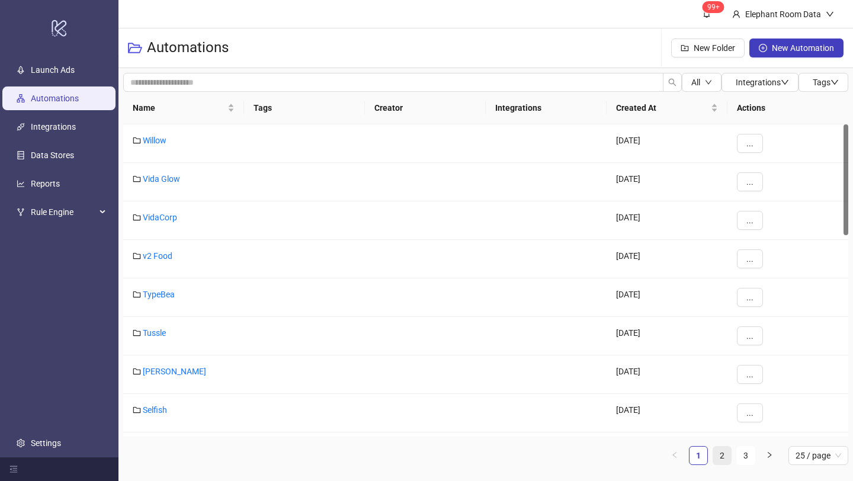
click at [724, 452] on link "2" at bounding box center [722, 456] width 18 height 18
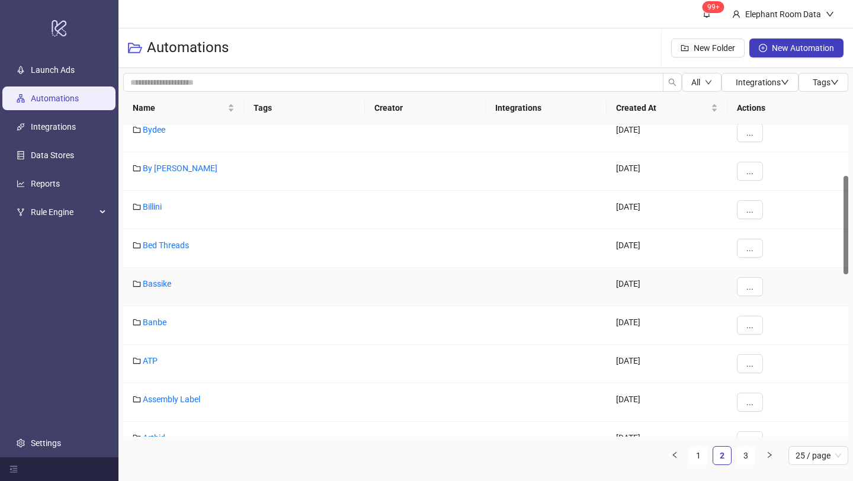
scroll to position [163, 0]
click at [177, 242] on link "Bed Threads" at bounding box center [166, 246] width 46 height 9
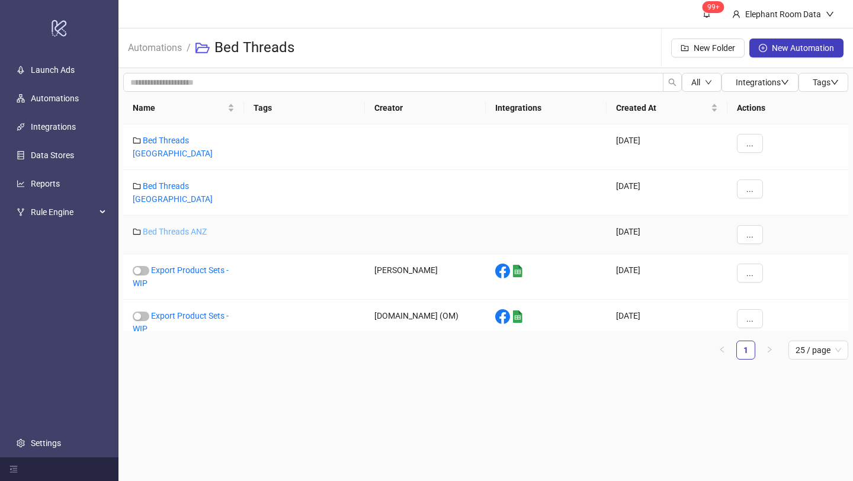
click at [194, 227] on link "Bed Threads ANZ" at bounding box center [175, 231] width 64 height 9
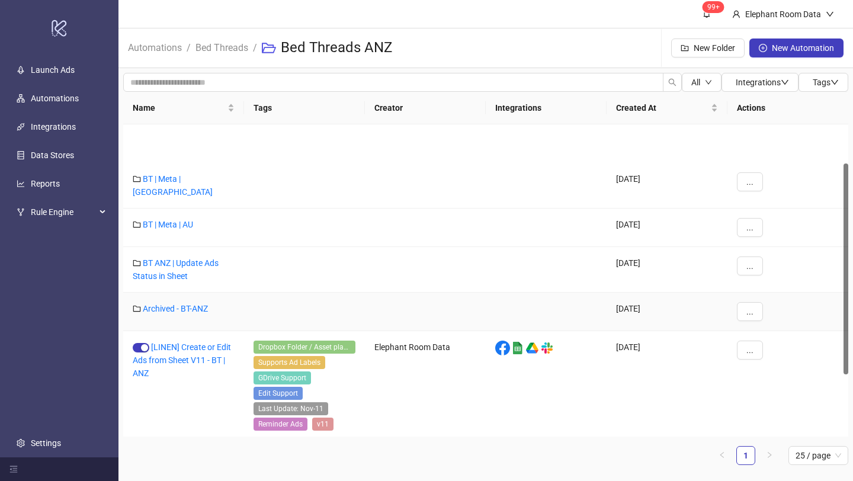
scroll to position [150, 0]
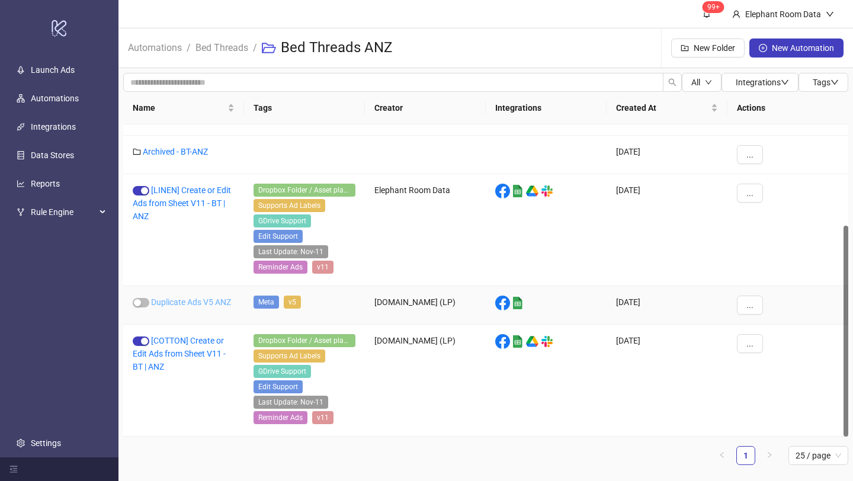
click at [197, 301] on link "Duplicate Ads V5 ANZ" at bounding box center [191, 301] width 80 height 9
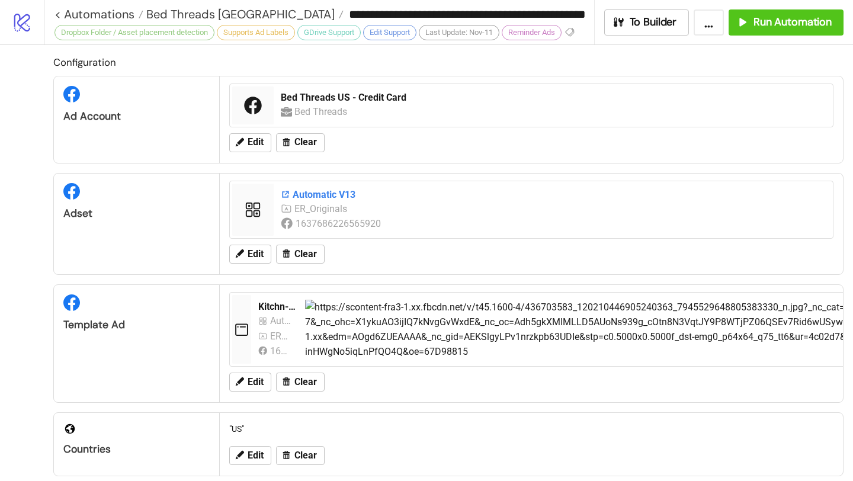
type input "**********"
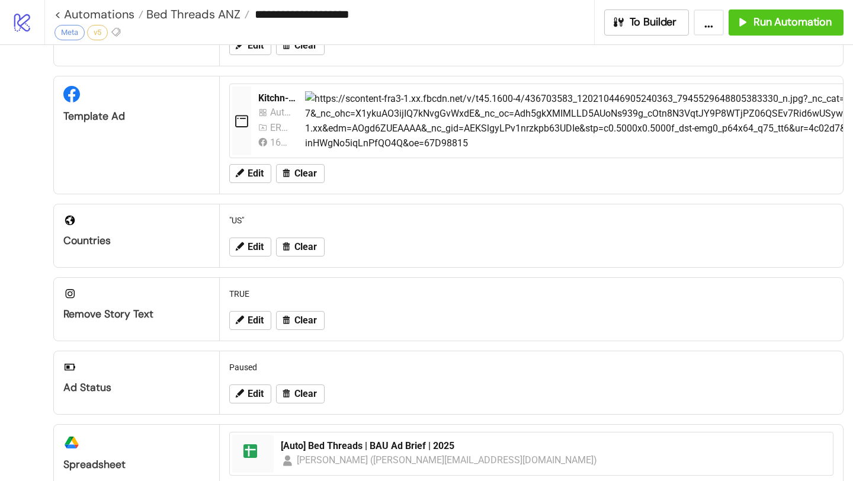
scroll to position [252, 0]
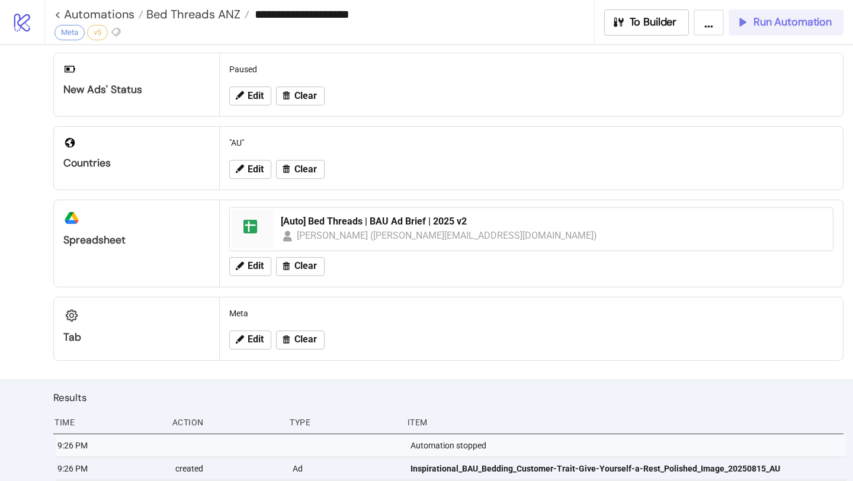
click at [754, 17] on div "Run Automation" at bounding box center [784, 22] width 96 height 14
